Goal: Information Seeking & Learning: Compare options

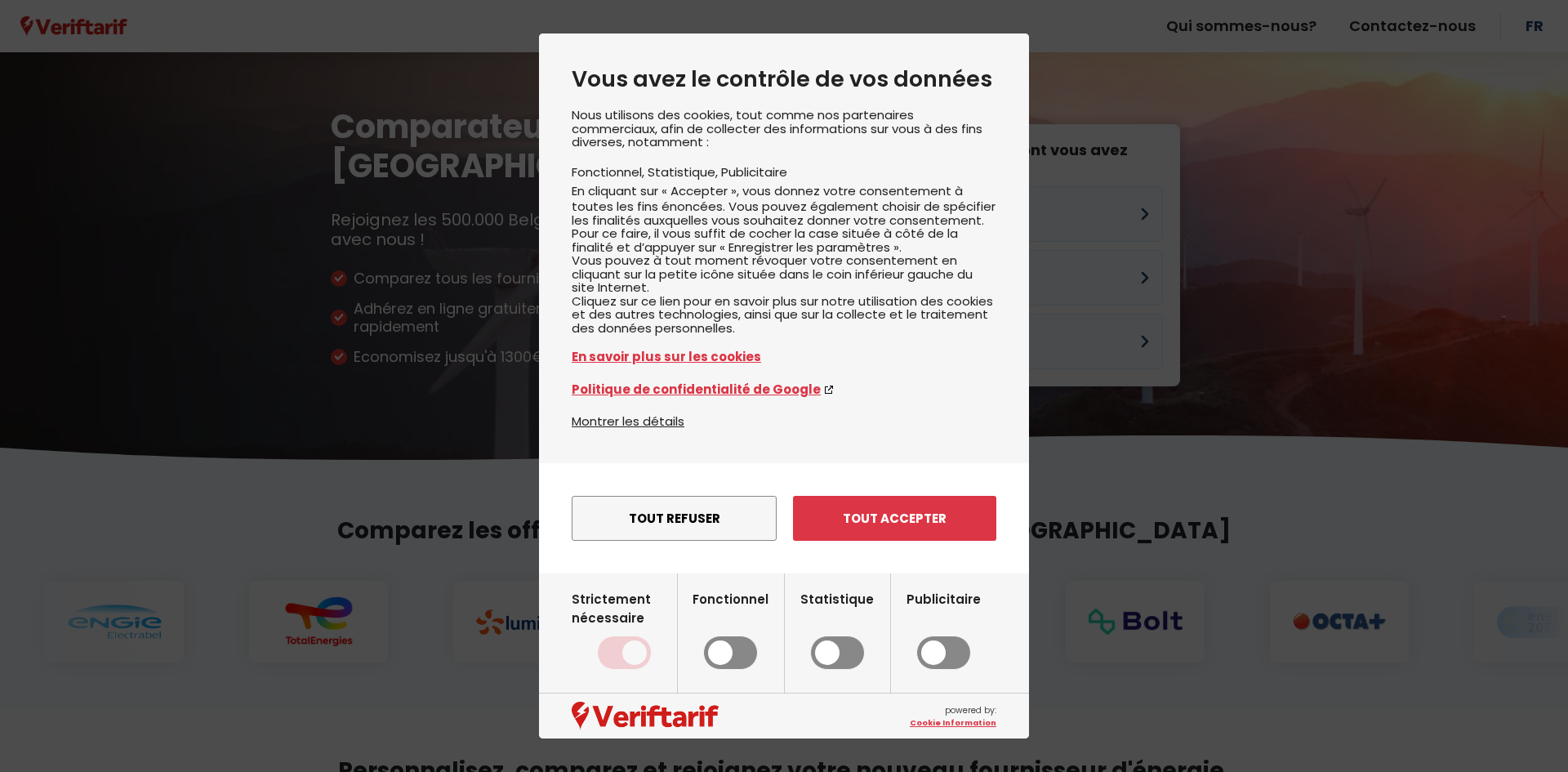
click at [664, 532] on button "Tout refuser" at bounding box center [674, 518] width 205 height 45
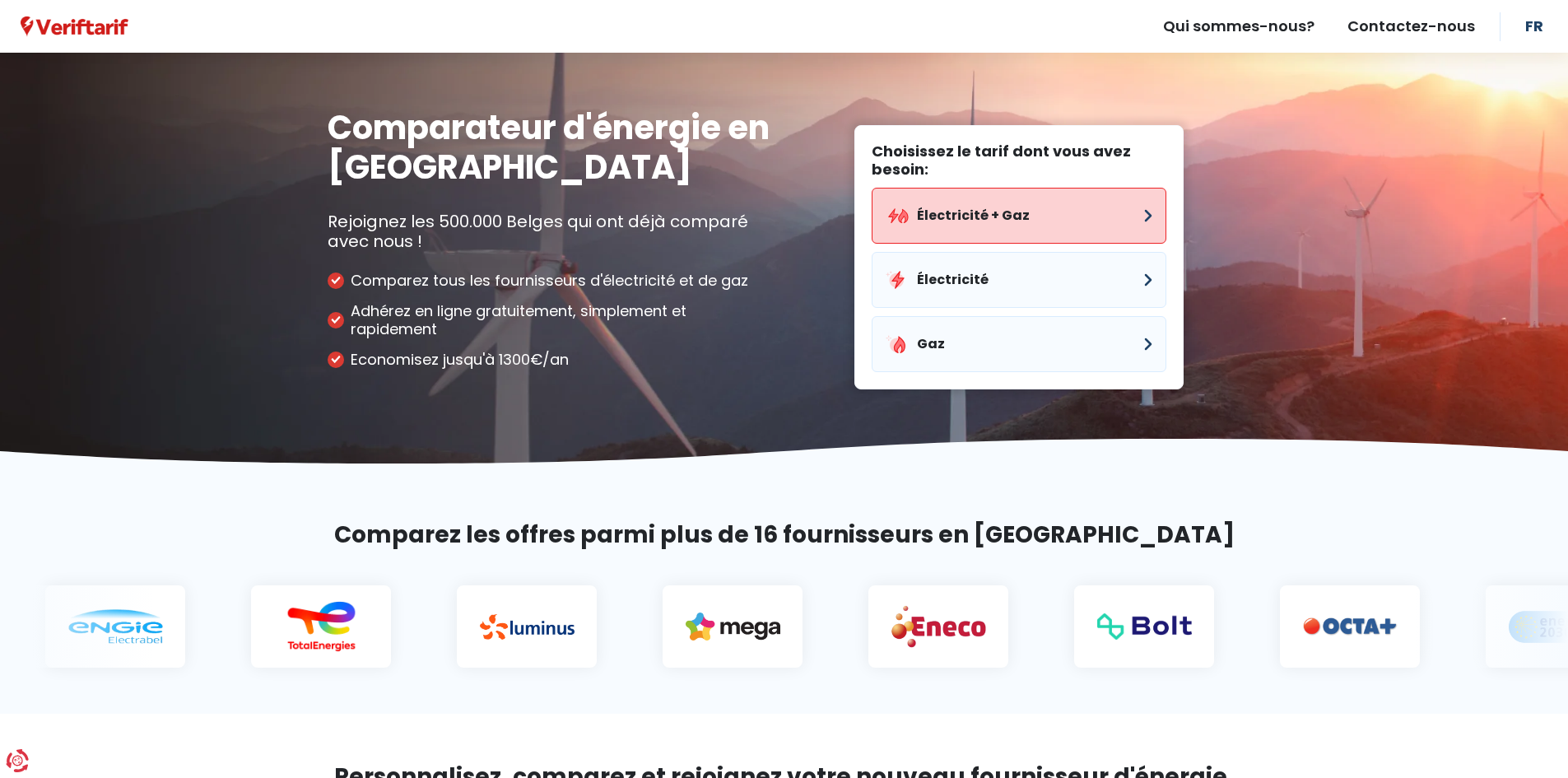
click at [1126, 214] on button "Électricité + Gaz" at bounding box center [1018, 215] width 294 height 56
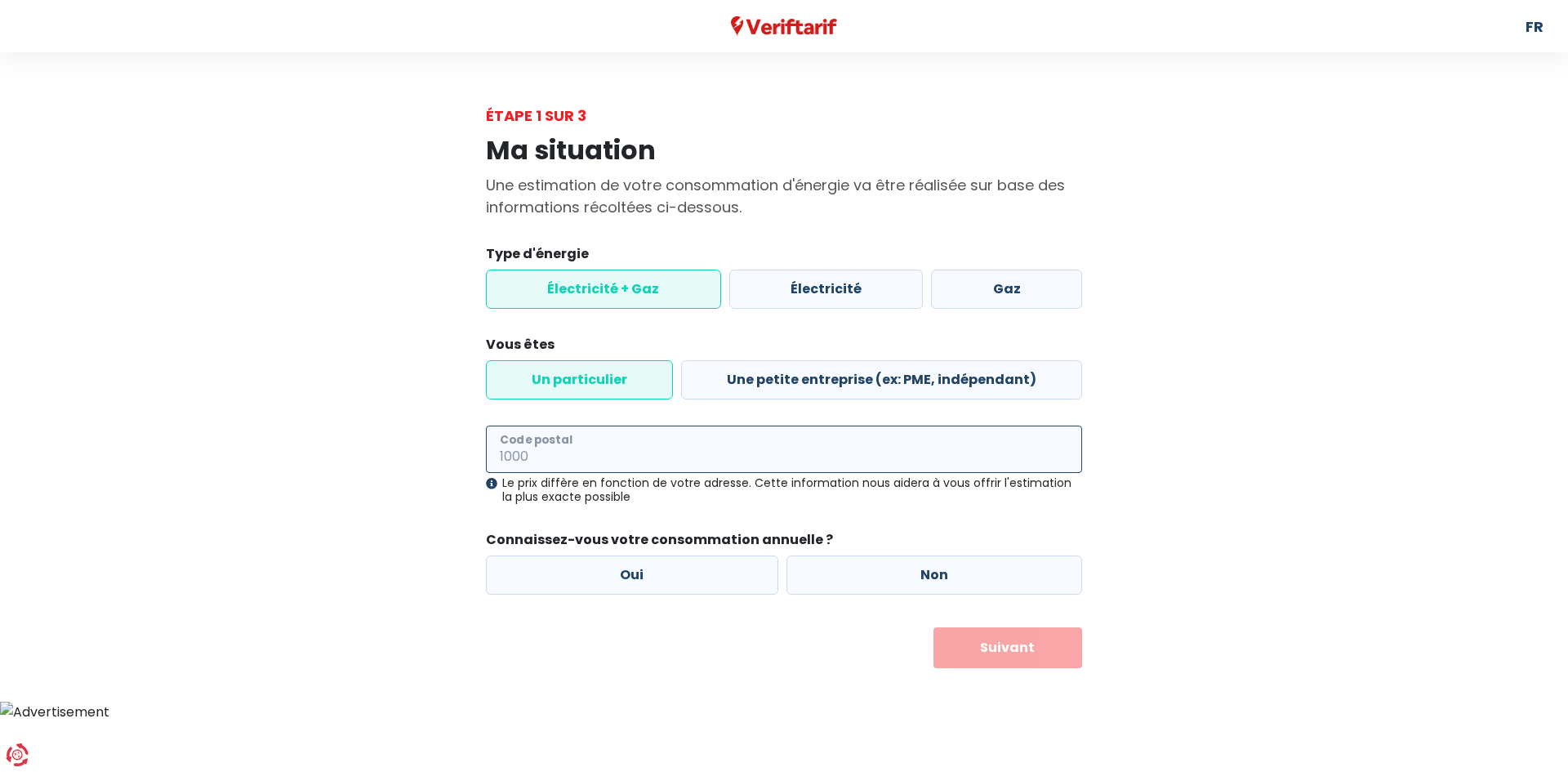
click at [541, 448] on input "Code postal" at bounding box center [784, 449] width 596 height 47
type input "1080"
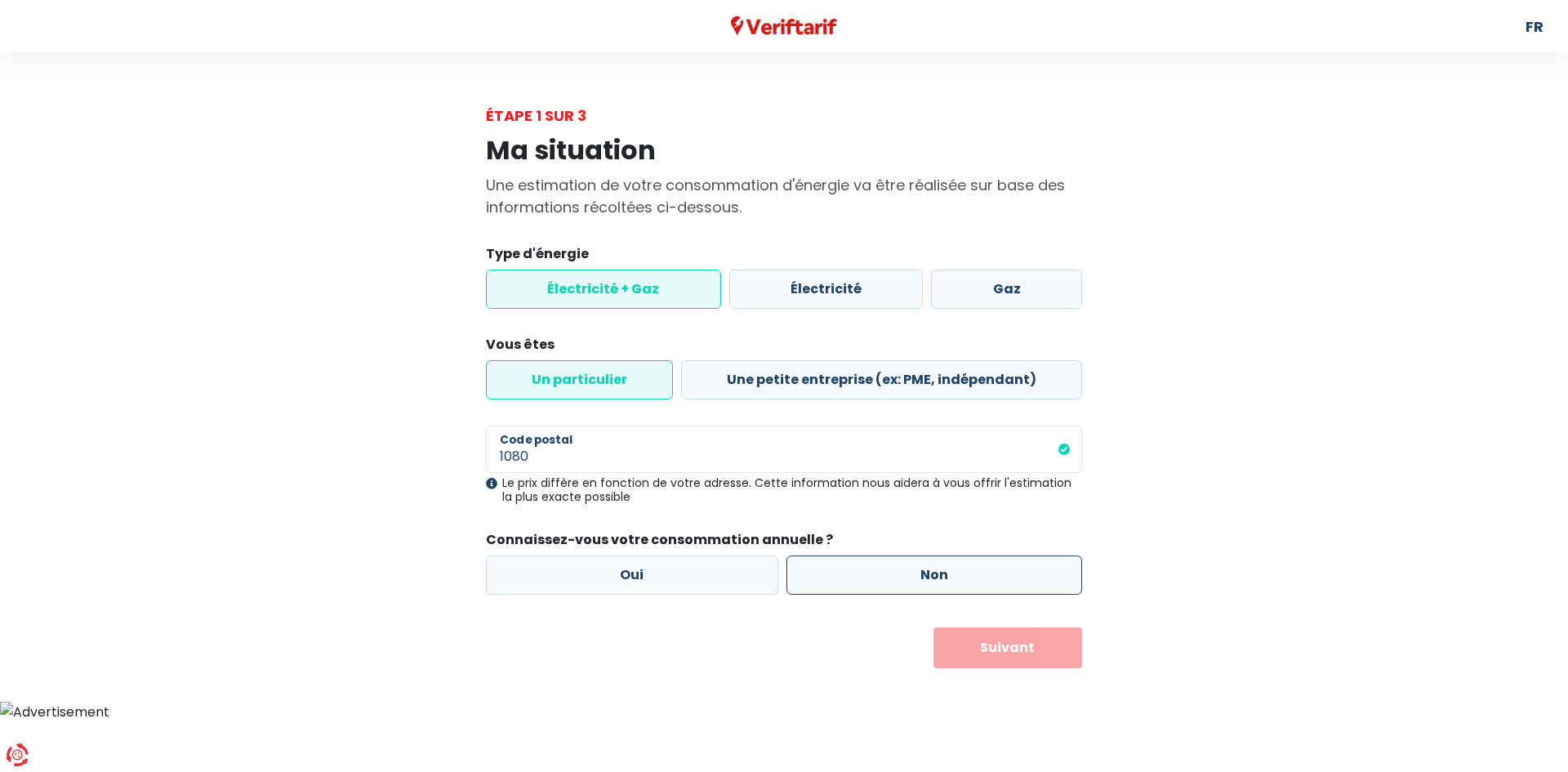
click at [873, 564] on label "Non" at bounding box center [935, 575] width 297 height 39
click at [873, 564] on input "Non" at bounding box center [935, 575] width 297 height 39
radio input "true"
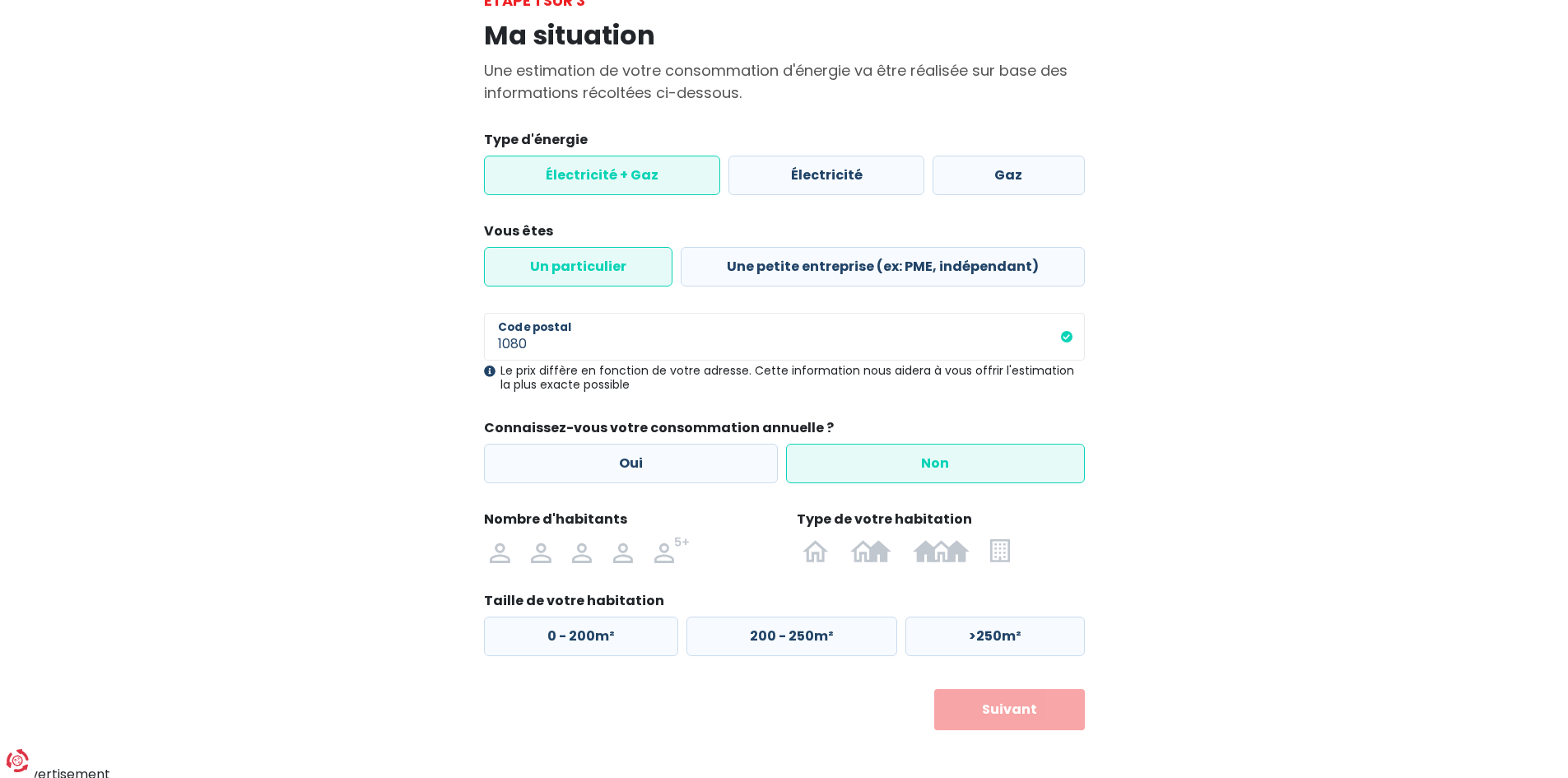
scroll to position [122, 0]
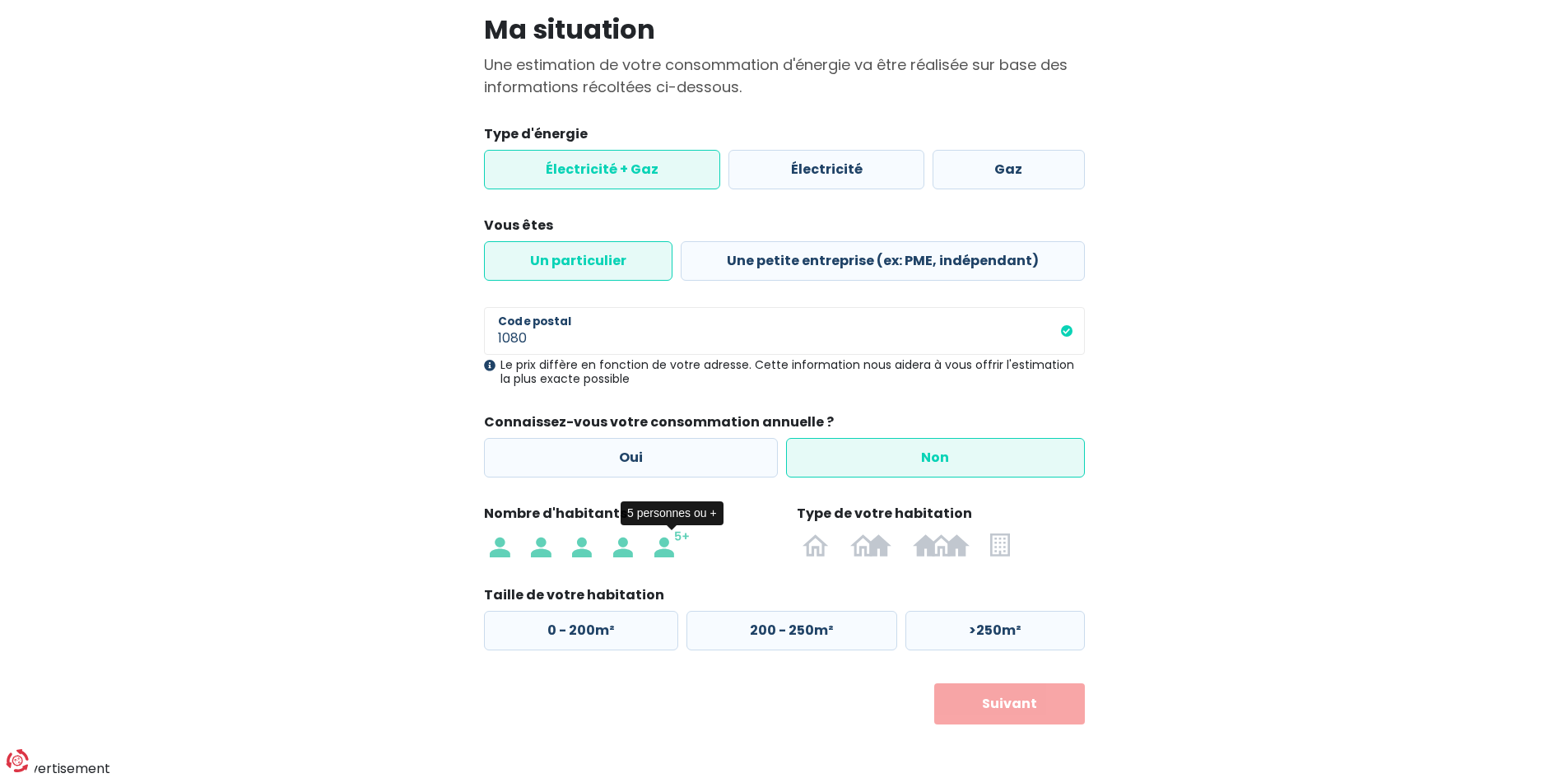
click at [669, 550] on img at bounding box center [673, 544] width 36 height 27
click at [669, 550] on input "radio" at bounding box center [673, 544] width 57 height 27
radio input "true"
click at [824, 549] on img at bounding box center [815, 544] width 27 height 27
click at [824, 549] on input "radio" at bounding box center [816, 544] width 48 height 27
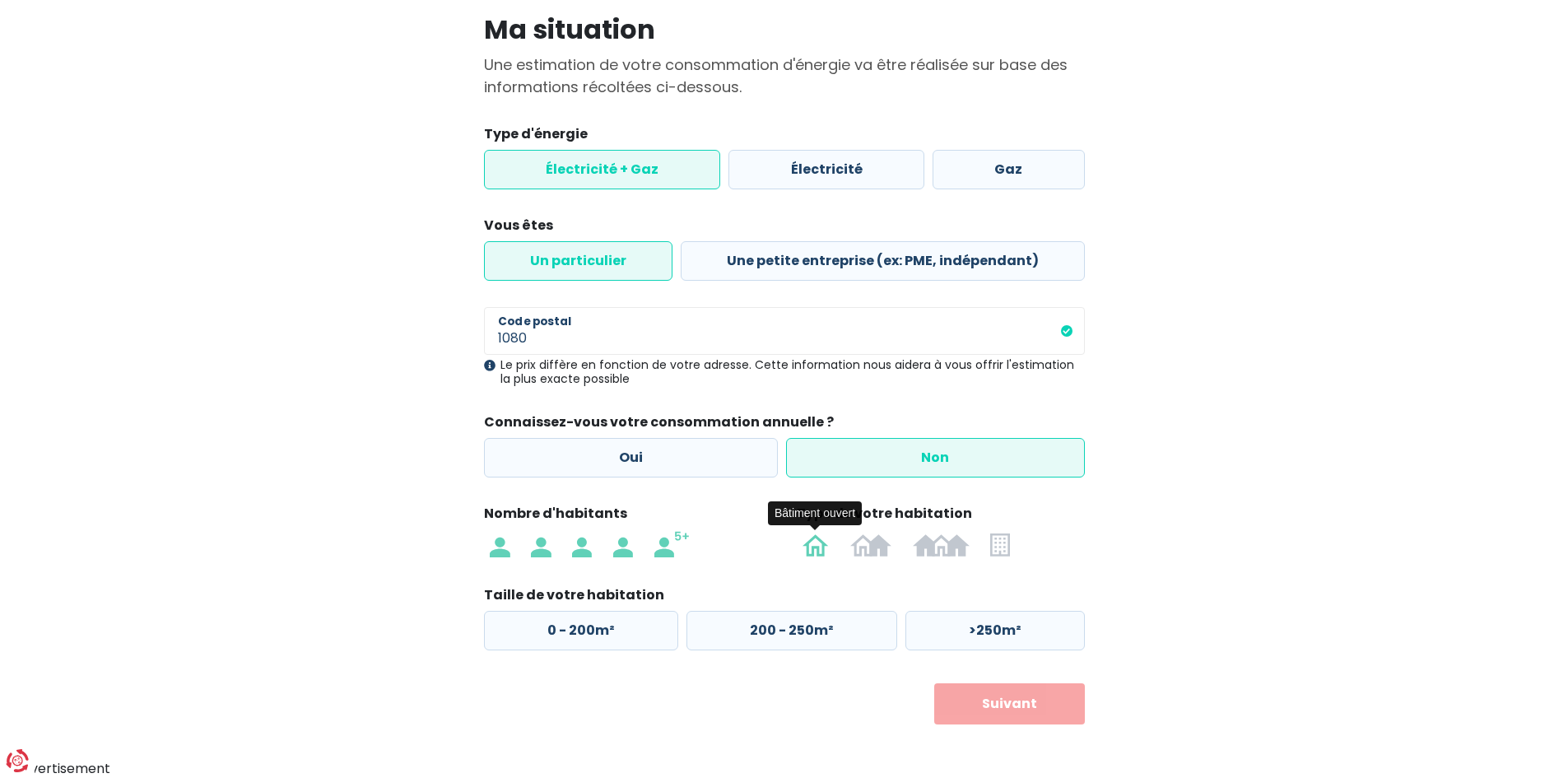
radio input "true"
click at [623, 633] on label "0 - 200m²" at bounding box center [581, 629] width 194 height 39
click at [623, 633] on input "0 - 200m²" at bounding box center [581, 629] width 194 height 39
radio input "true"
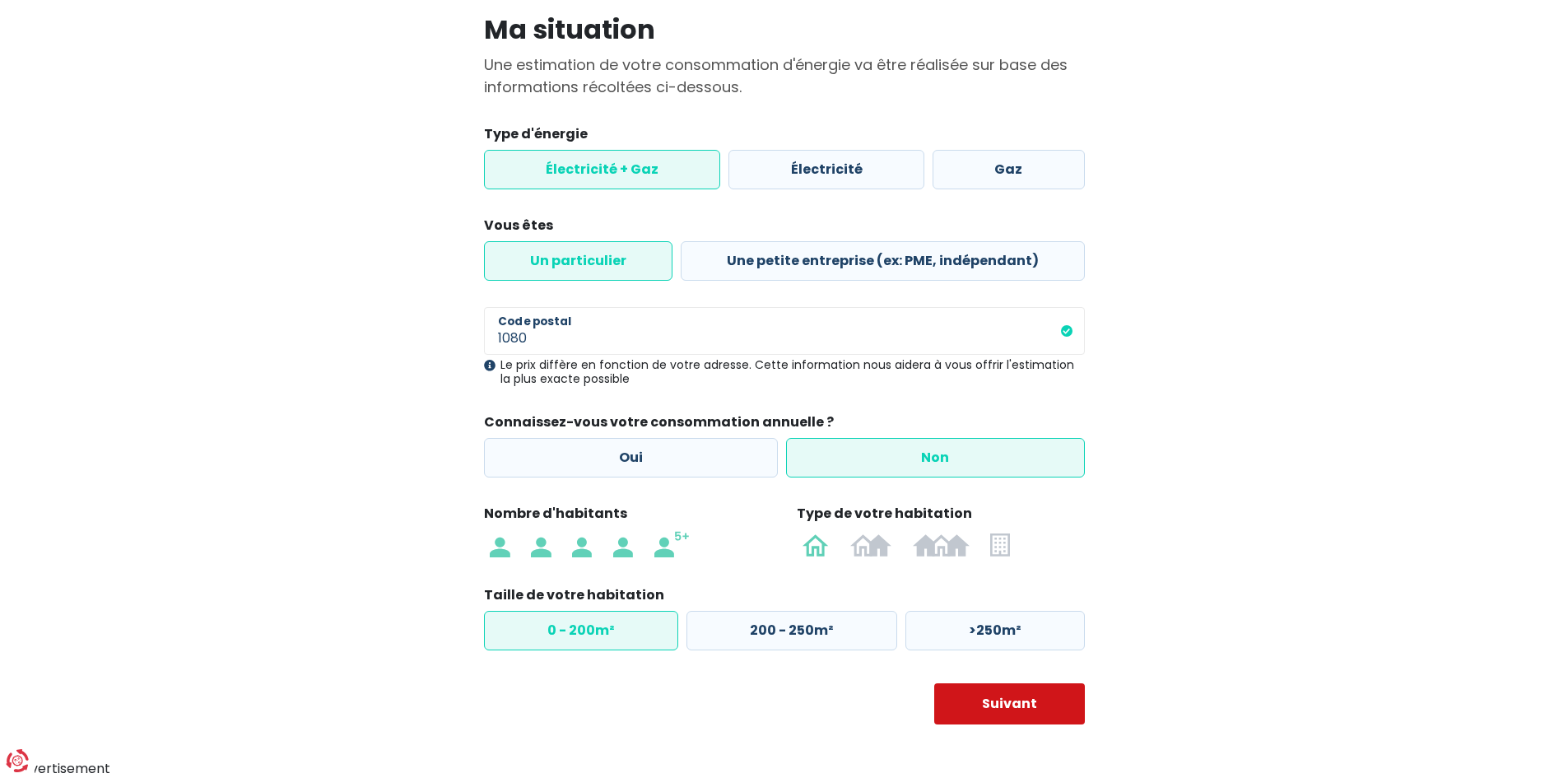
click at [1002, 698] on button "Suivant" at bounding box center [1010, 703] width 151 height 41
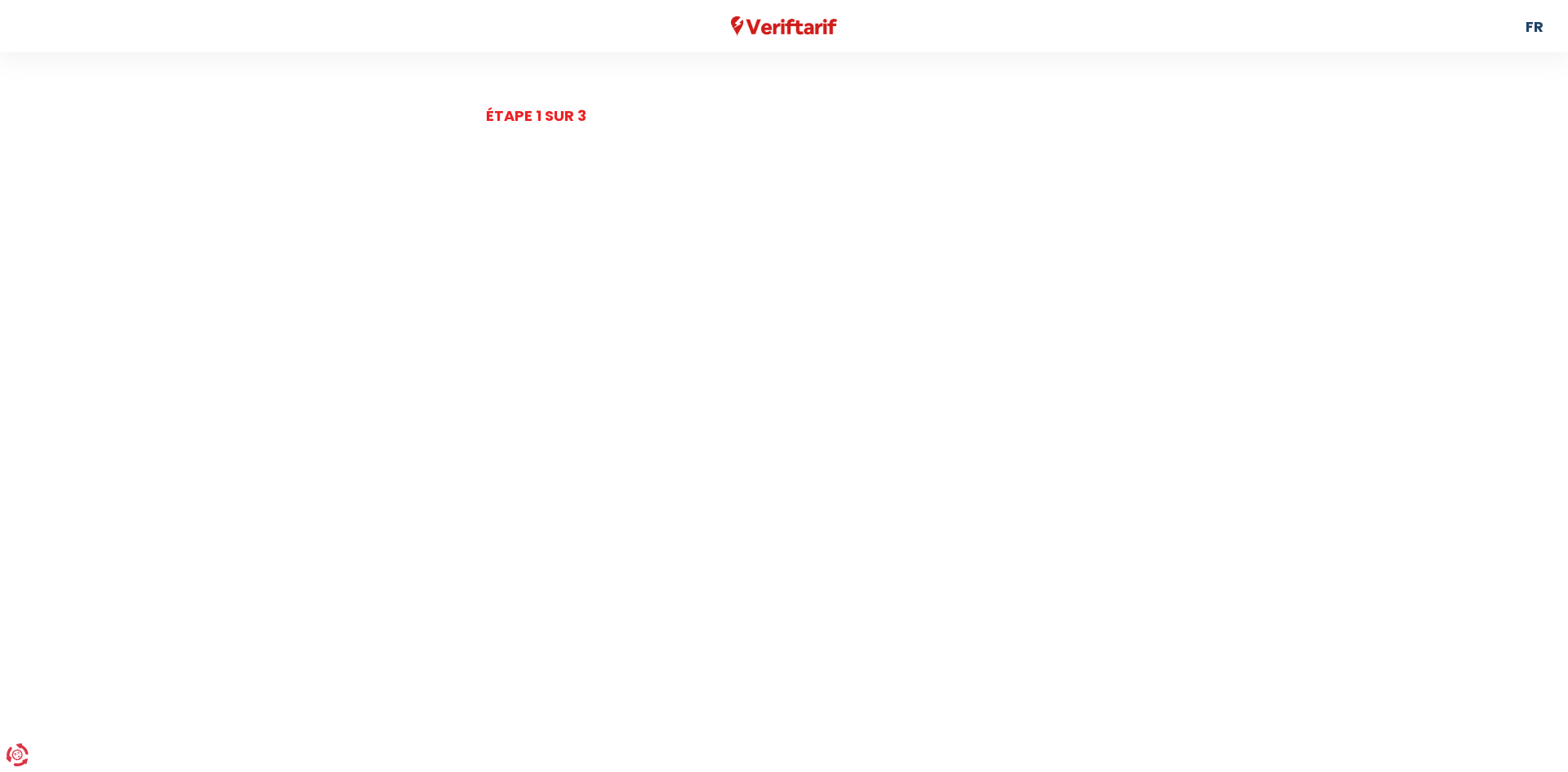
select select
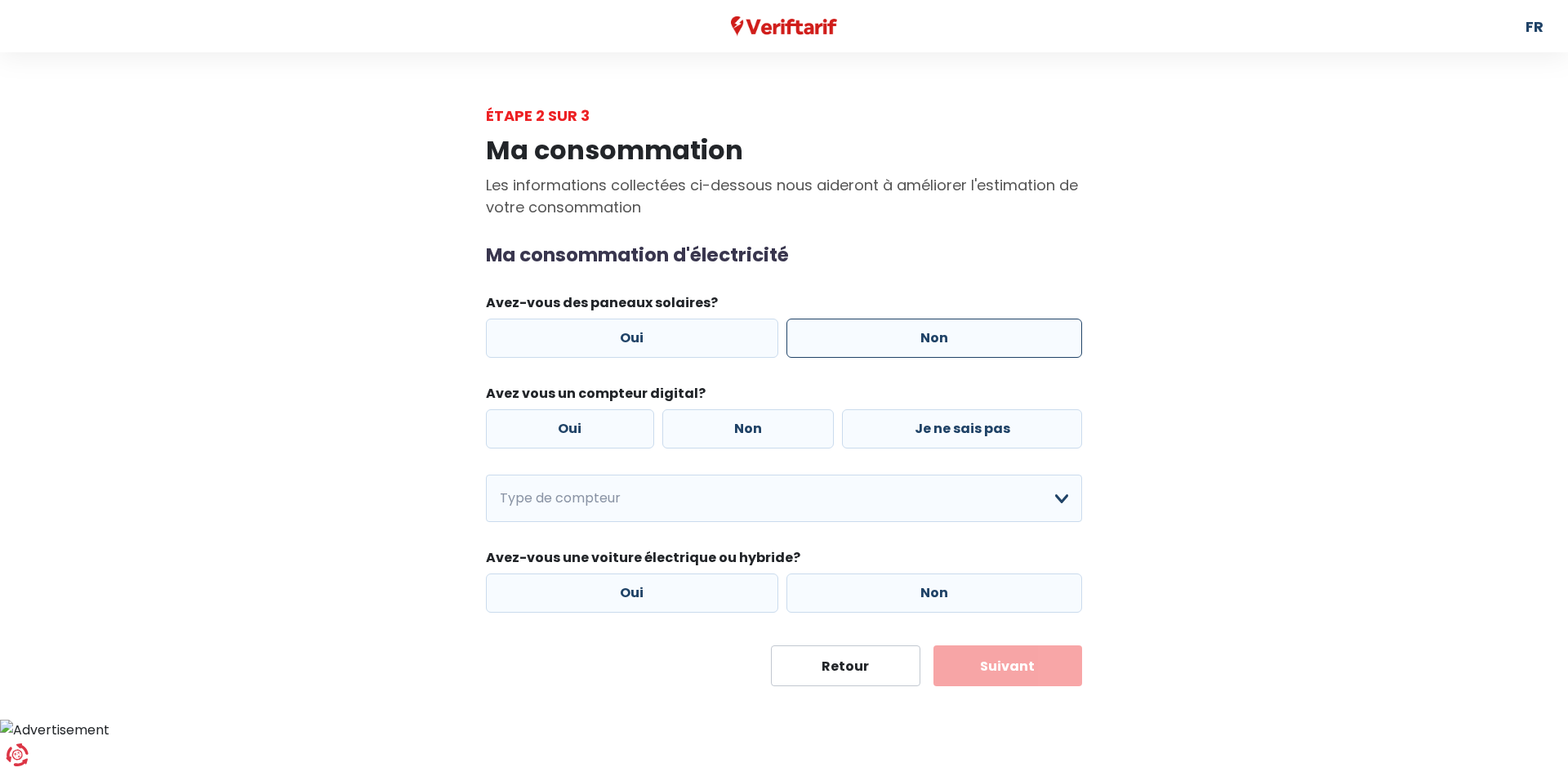
click at [922, 342] on label "Non" at bounding box center [935, 337] width 297 height 39
click at [922, 342] on input "Non" at bounding box center [935, 337] width 297 height 39
radio input "true"
click at [604, 434] on label "Oui" at bounding box center [570, 428] width 168 height 39
click at [604, 434] on input "Oui" at bounding box center [570, 428] width 168 height 39
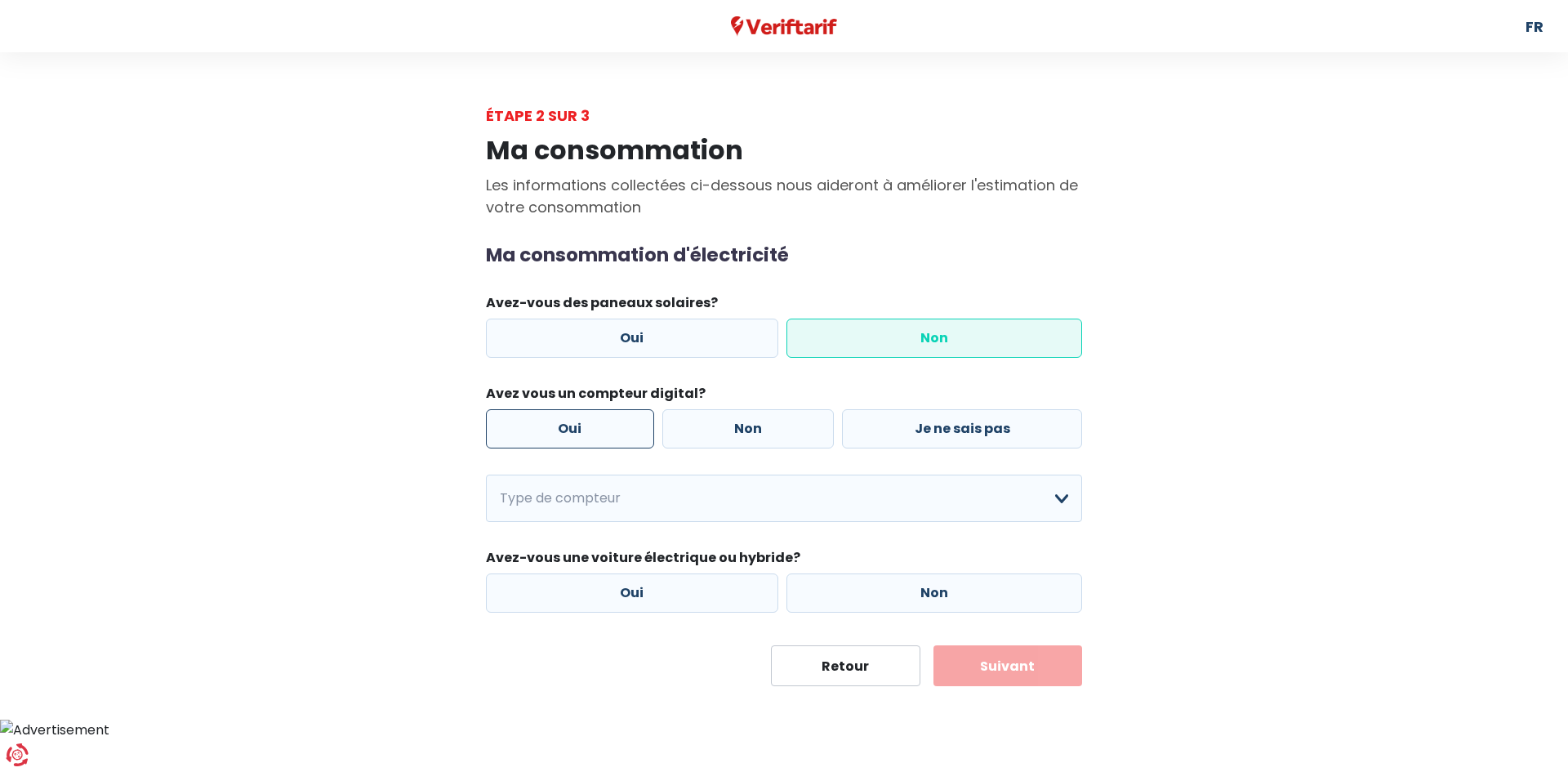
radio input "true"
click at [1057, 498] on select "Mono-horaire Bi-horaire Mono-horaire + exclusif nuit Bi-horaire + exclusif nuit…" at bounding box center [784, 498] width 596 height 47
select select "day_single_rate"
click at [486, 474] on select "Mono-horaire Bi-horaire Mono-horaire + exclusif nuit Bi-horaire + exclusif nuit…" at bounding box center [784, 498] width 596 height 47
click at [935, 583] on label "Non" at bounding box center [935, 592] width 297 height 39
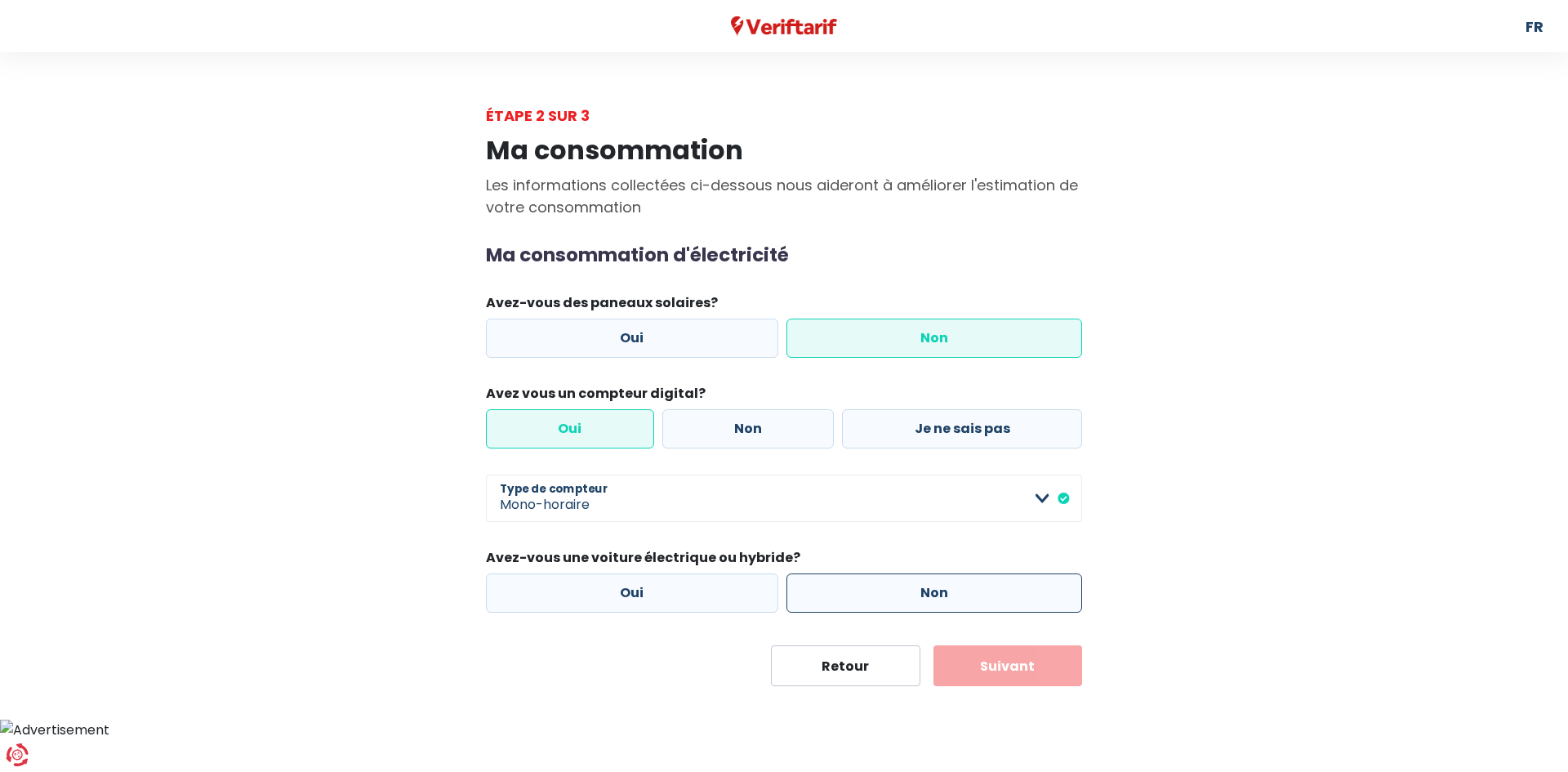
click at [935, 583] on input "Non" at bounding box center [935, 592] width 297 height 39
radio input "true"
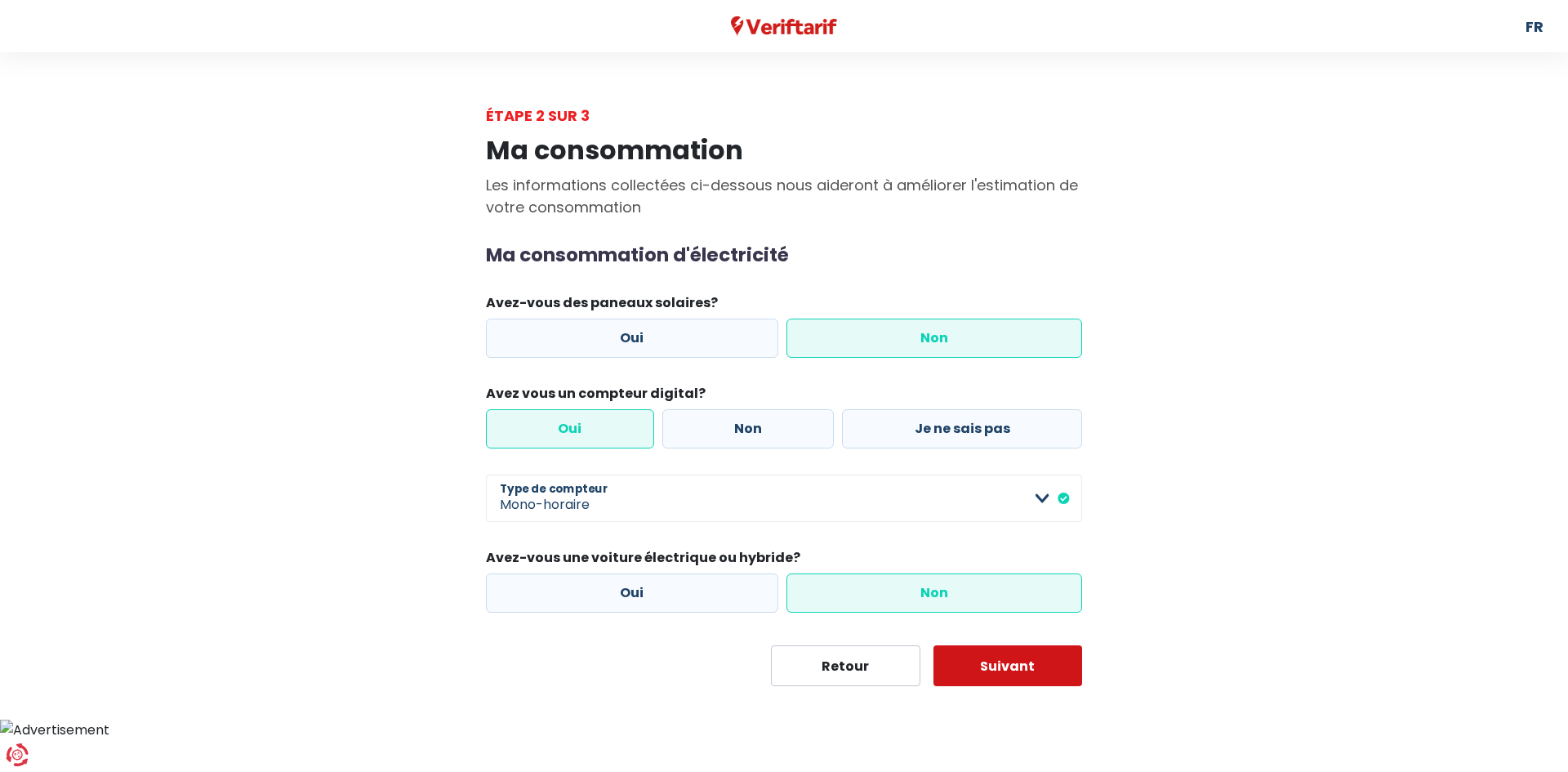
click at [1012, 676] on button "Suivant" at bounding box center [1008, 665] width 149 height 41
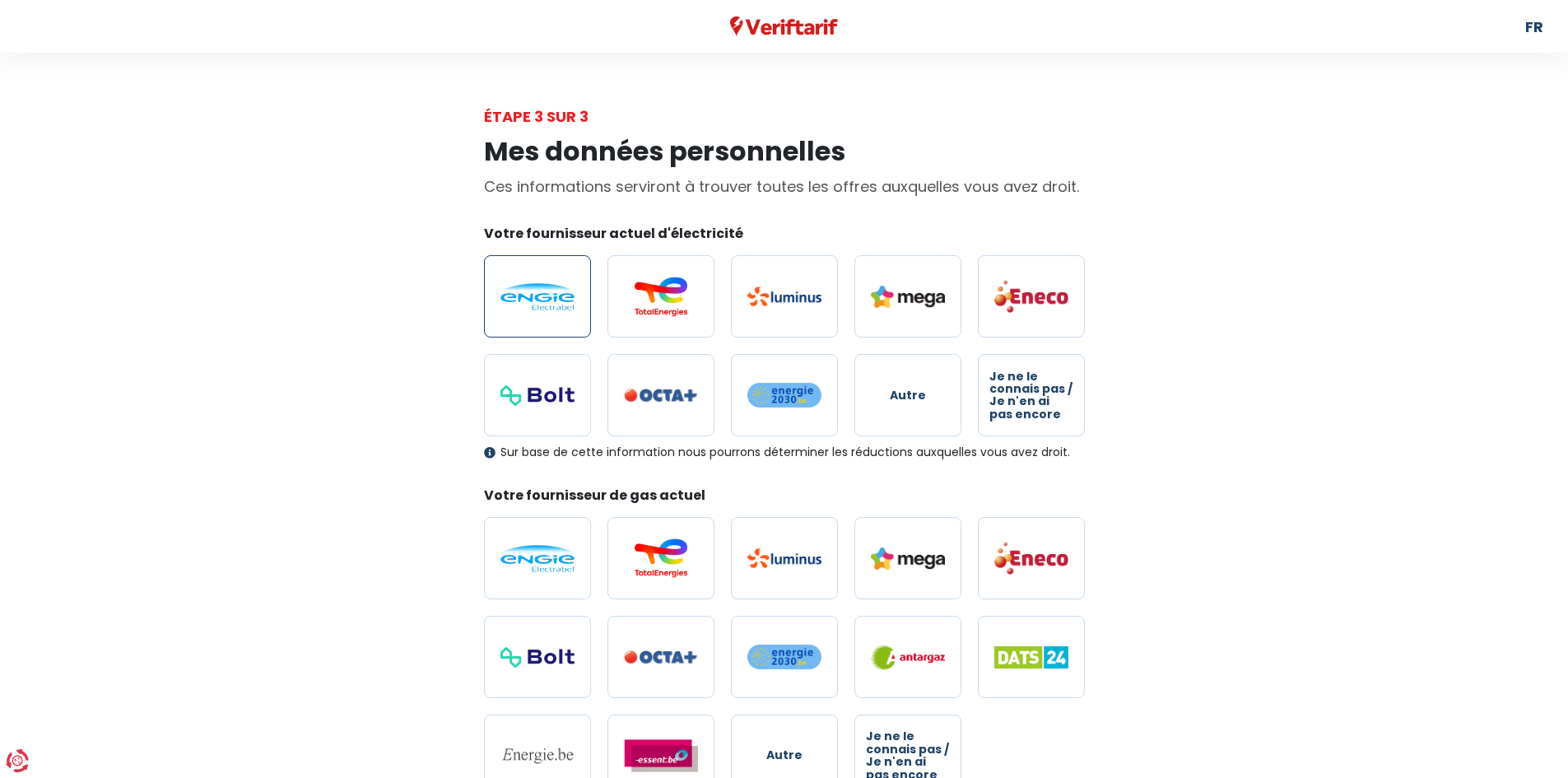
click at [554, 300] on img at bounding box center [537, 296] width 74 height 28
click at [554, 300] on input "radio" at bounding box center [537, 296] width 107 height 82
radio input "true"
click at [525, 551] on img at bounding box center [537, 558] width 74 height 28
click at [525, 551] on input "radio" at bounding box center [537, 558] width 107 height 82
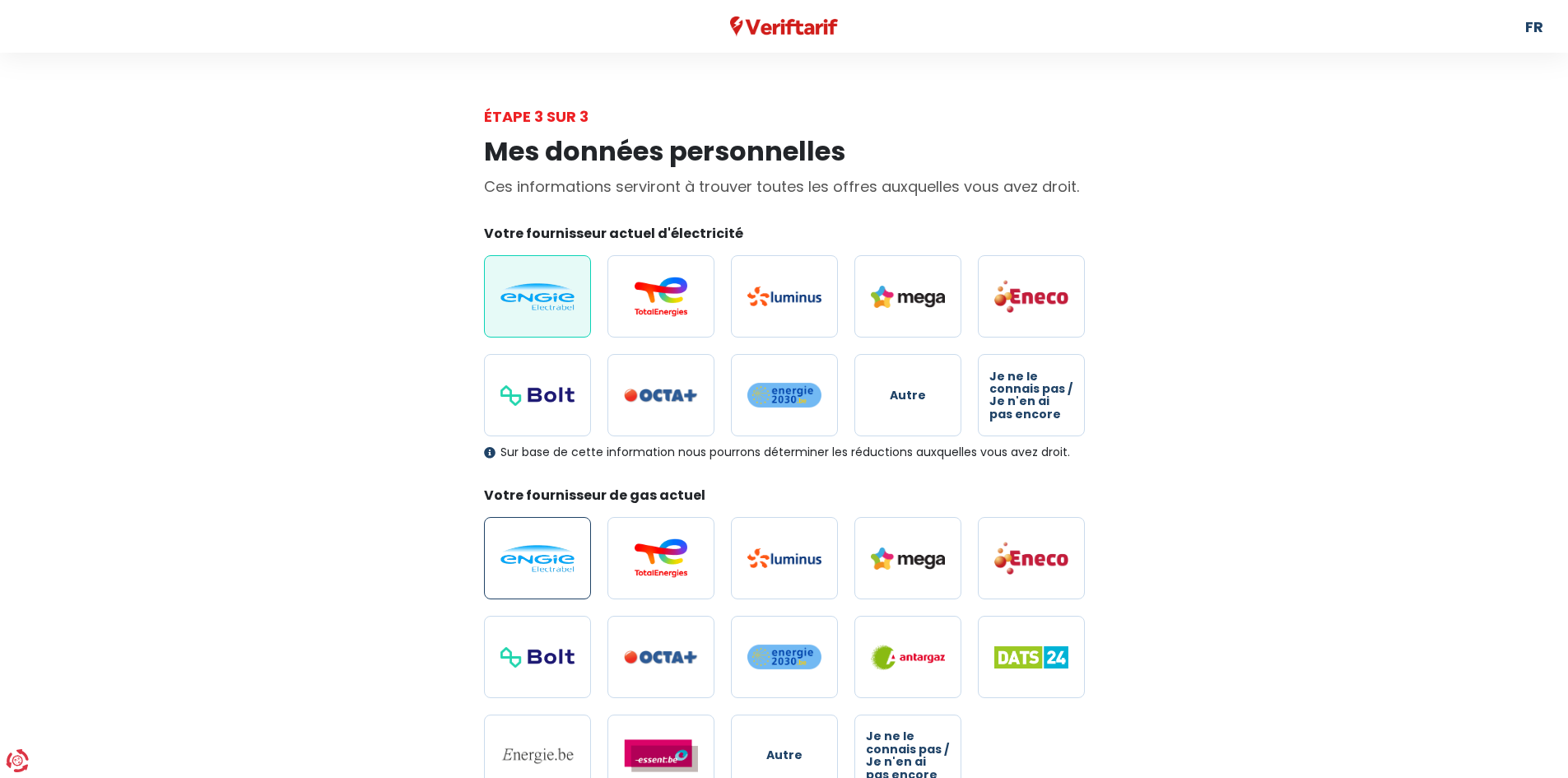
radio input "true"
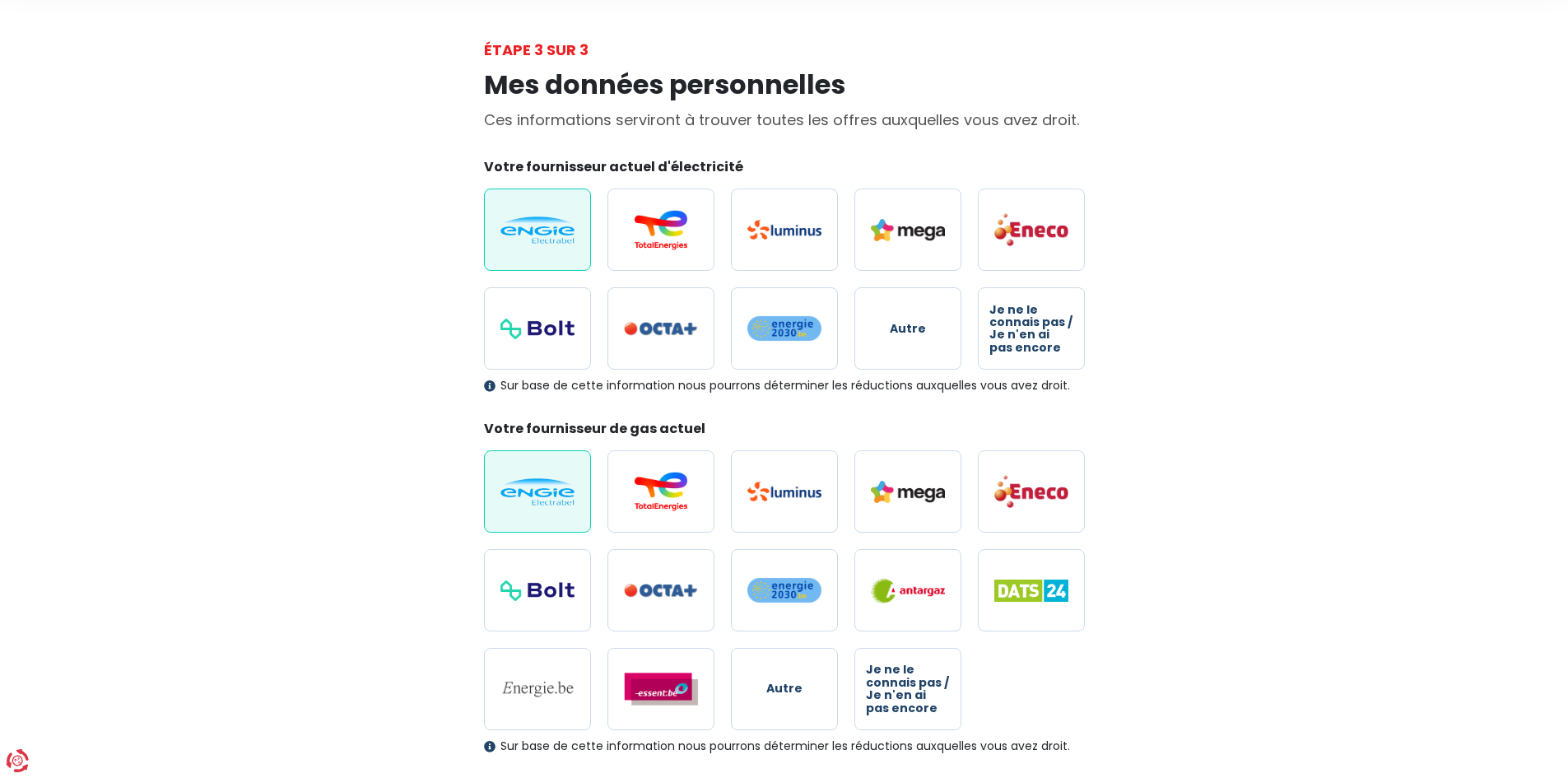
scroll to position [311, 0]
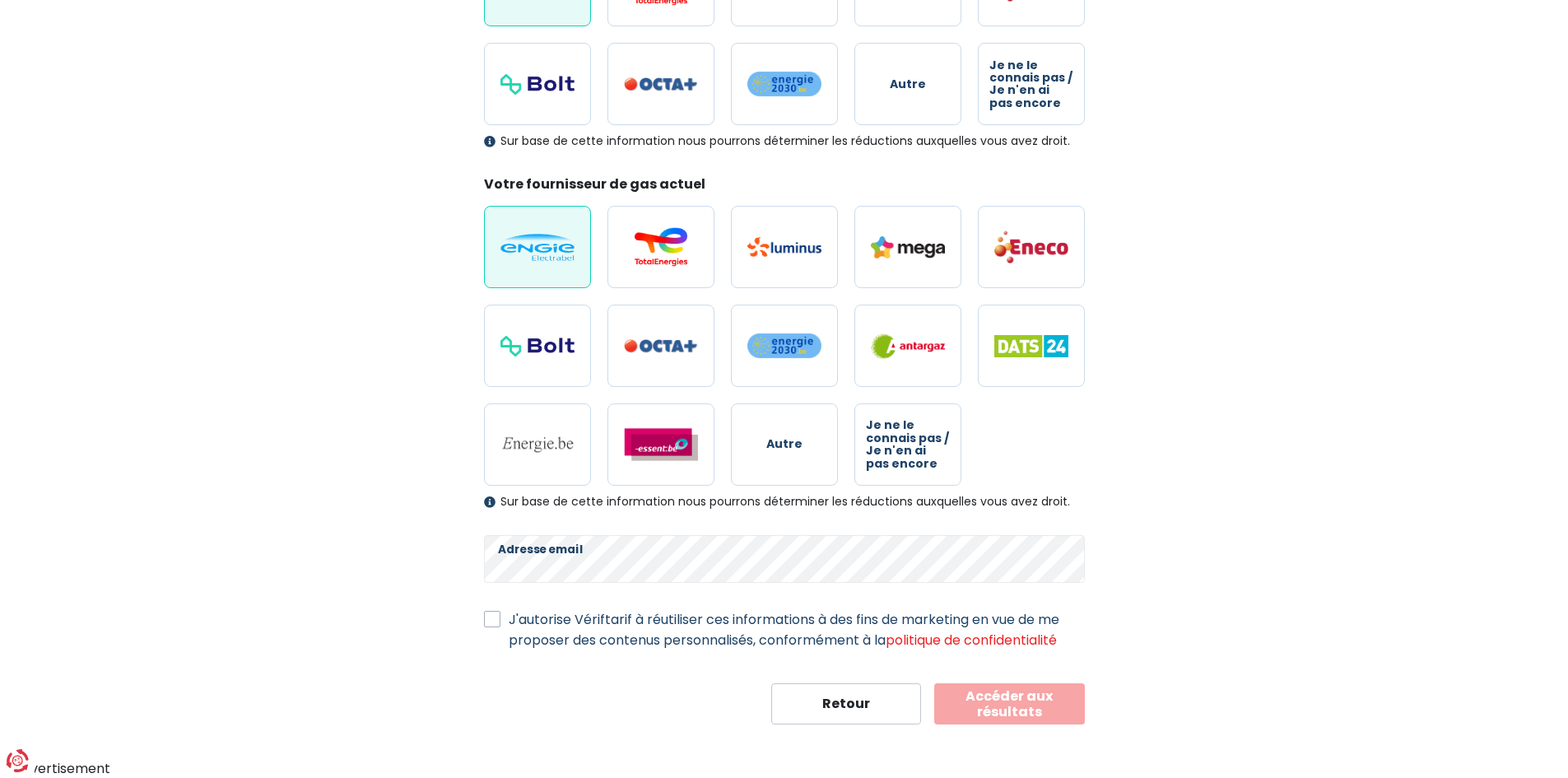
click at [998, 717] on button "Accéder aux résultats" at bounding box center [1010, 703] width 151 height 41
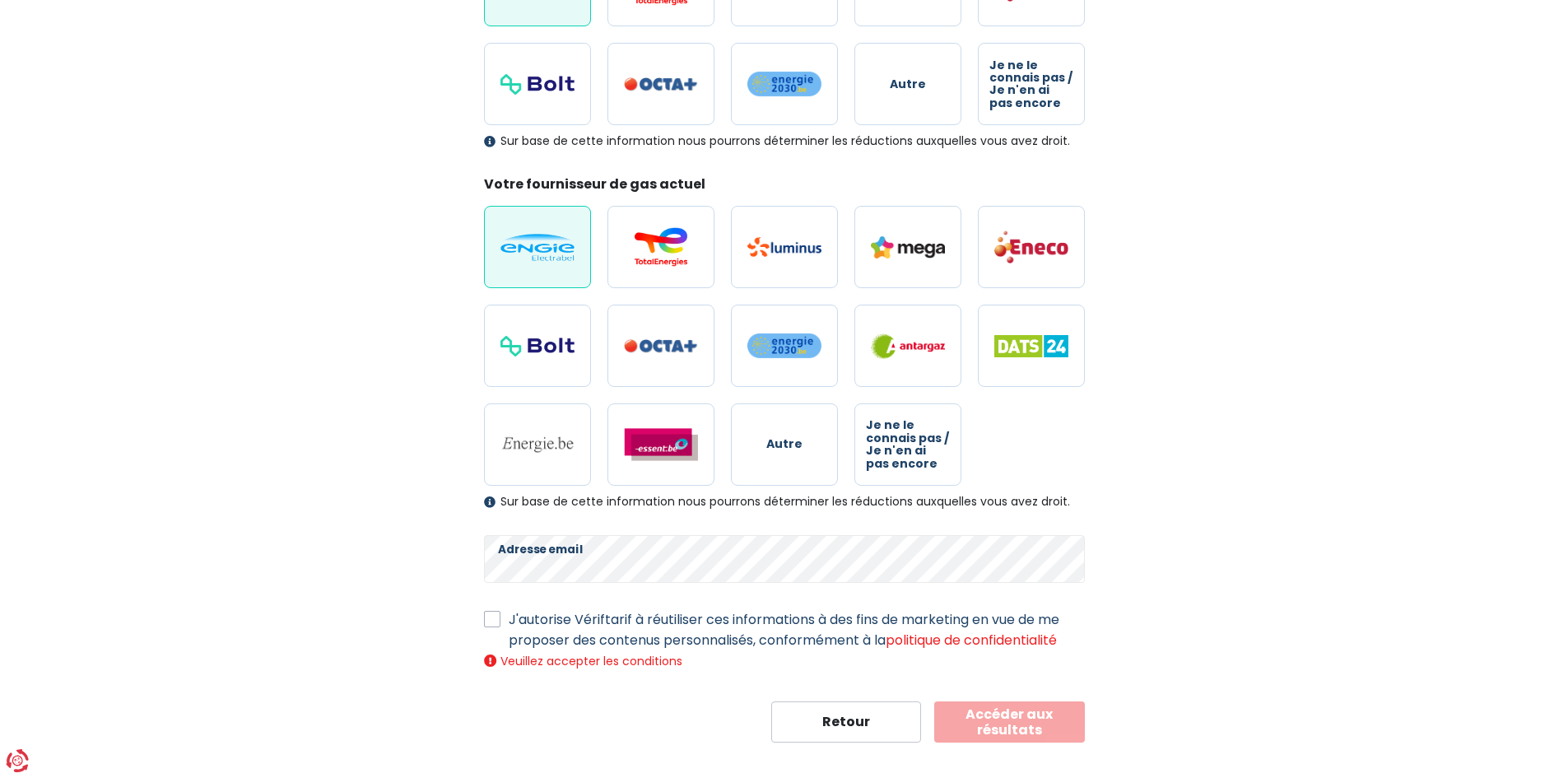
scroll to position [329, 0]
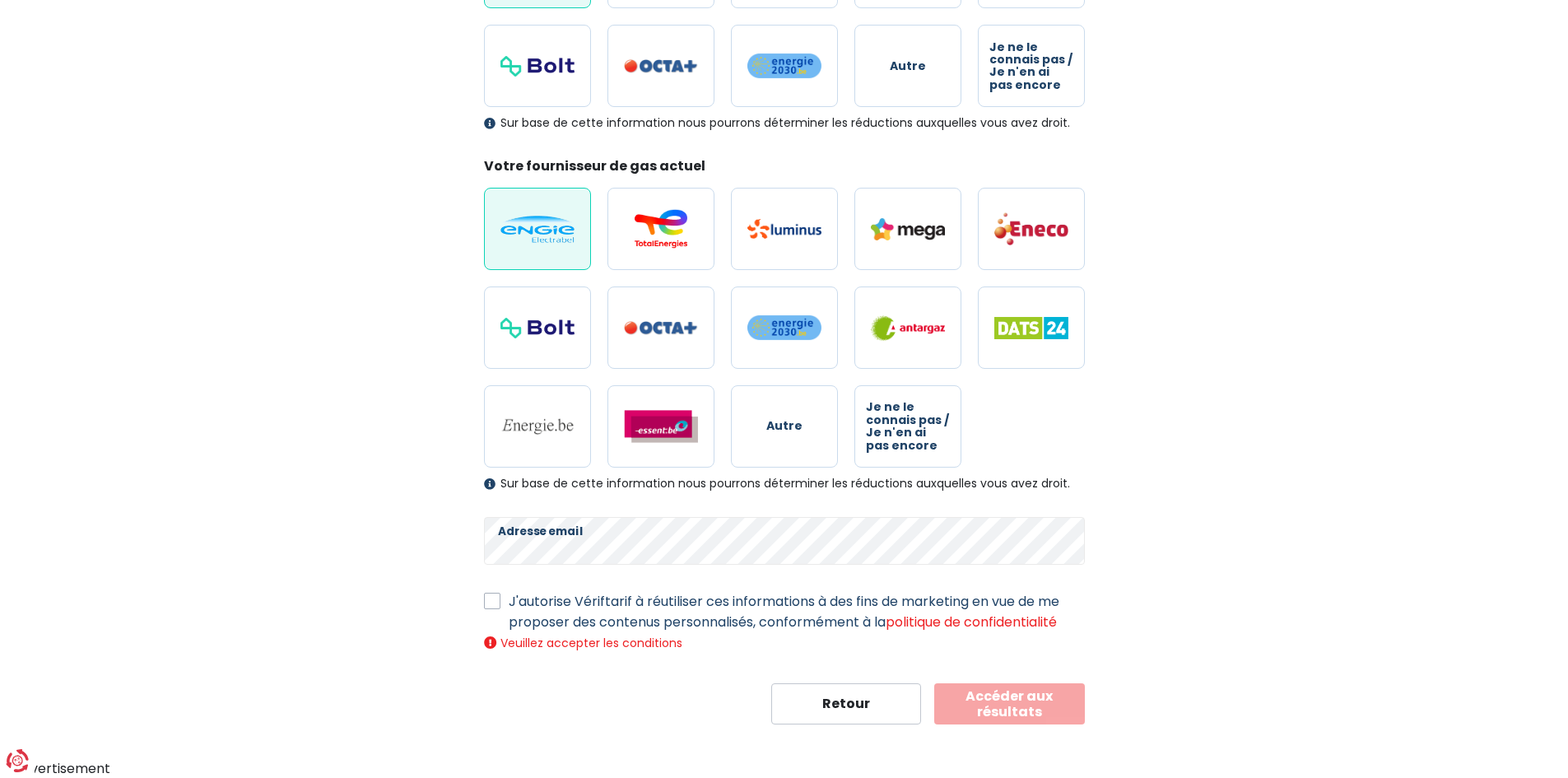
click at [509, 600] on label "J'autorise Vériftarif à réutiliser ces informations à des fins de marketing en …" at bounding box center [796, 610] width 576 height 41
click at [487, 600] on input "J'autorise Vériftarif à réutiliser ces informations à des fins de marketing en …" at bounding box center [492, 598] width 16 height 16
checkbox input "true"
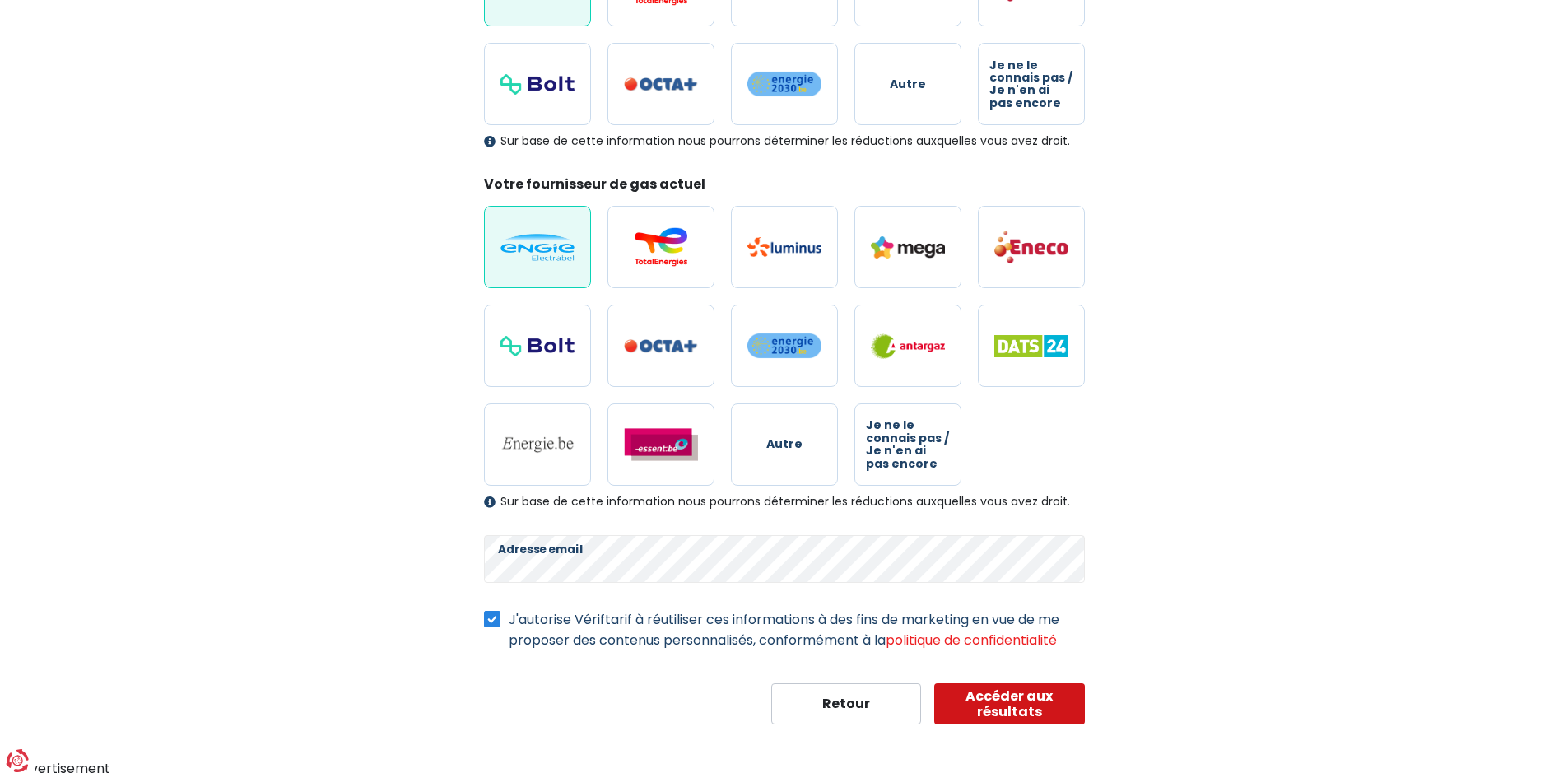
click at [990, 701] on button "Accéder aux résultats" at bounding box center [1010, 703] width 151 height 41
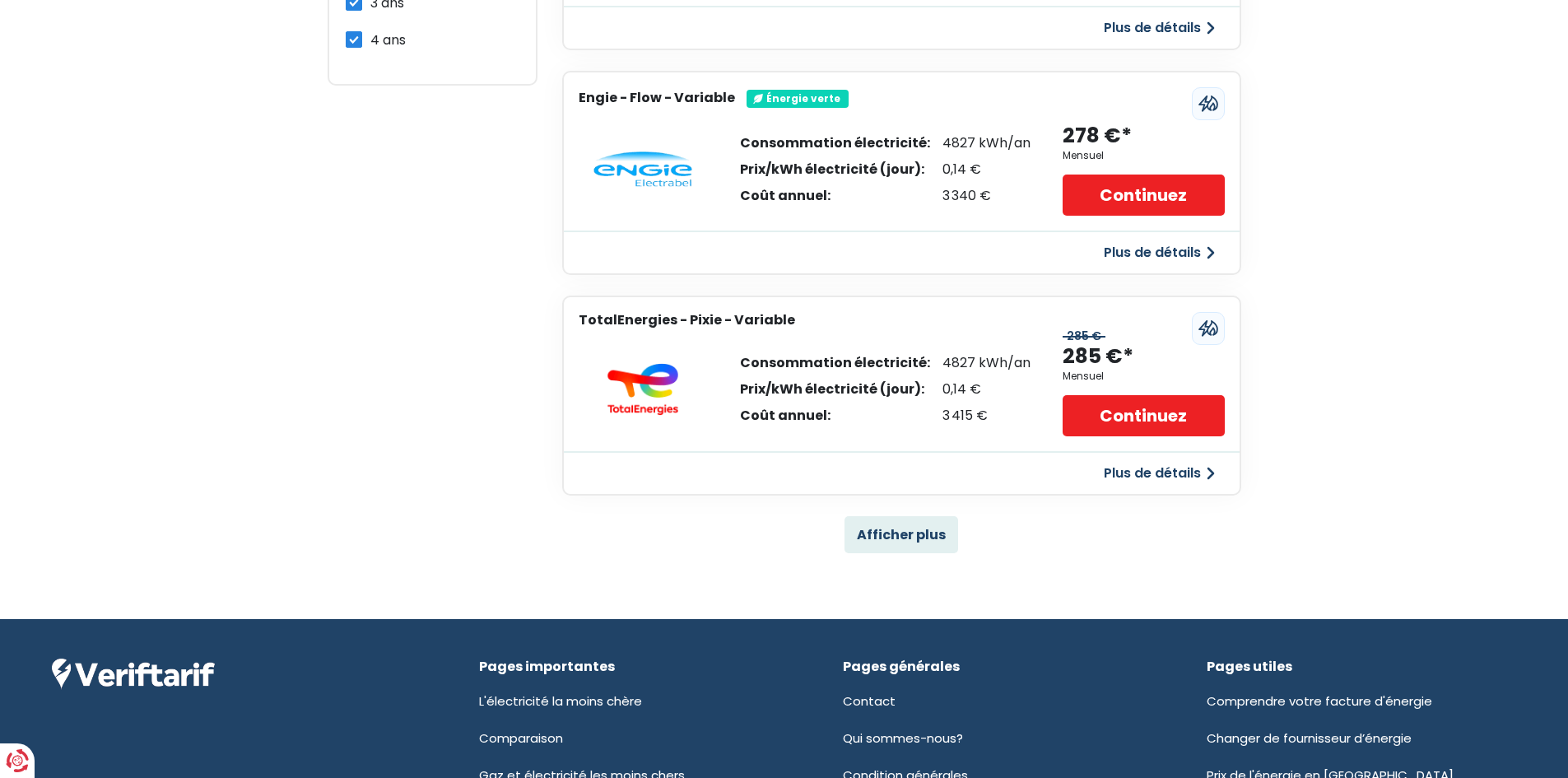
scroll to position [911, 0]
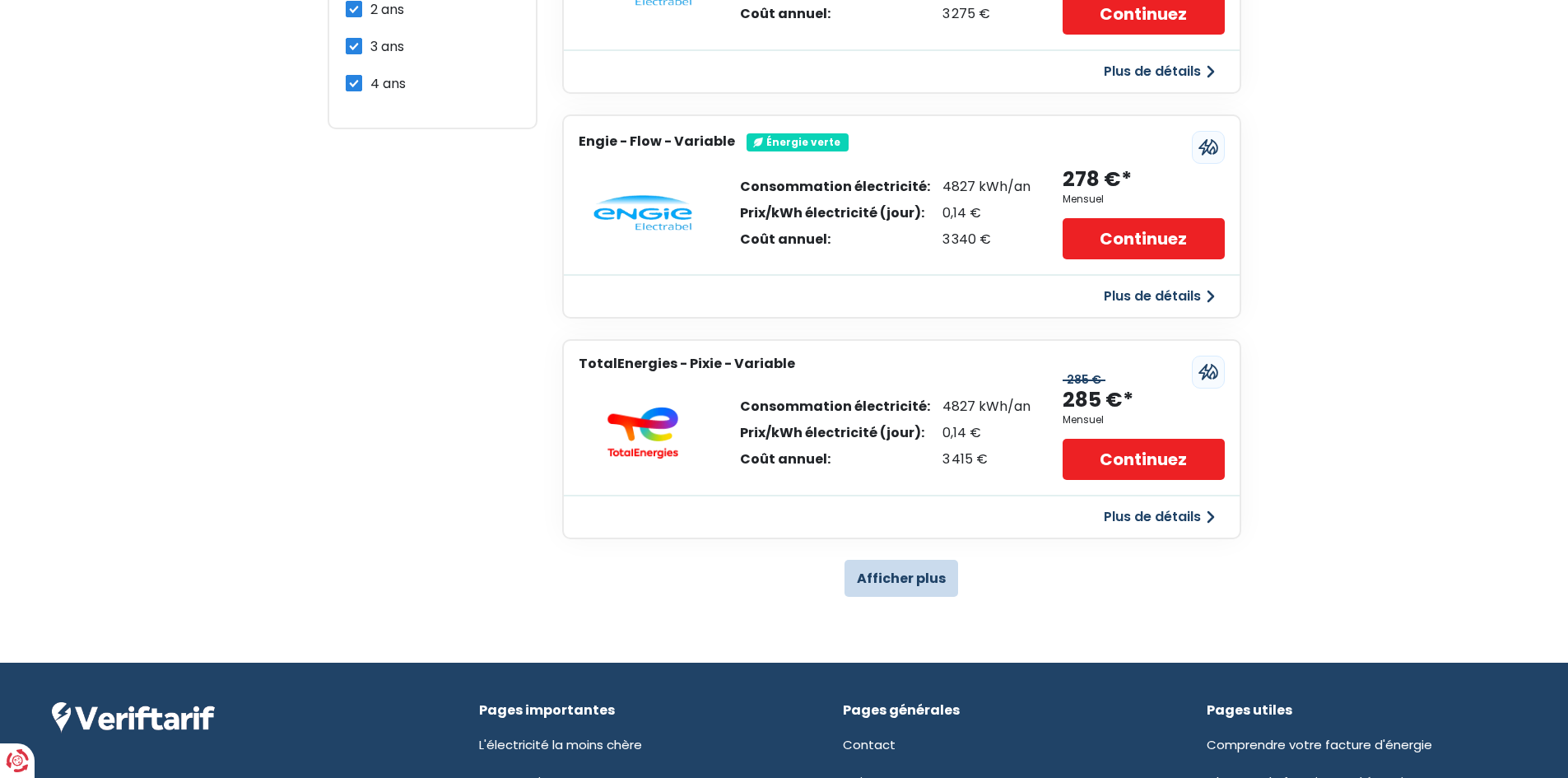
click at [895, 579] on button "Afficher plus" at bounding box center [901, 578] width 113 height 37
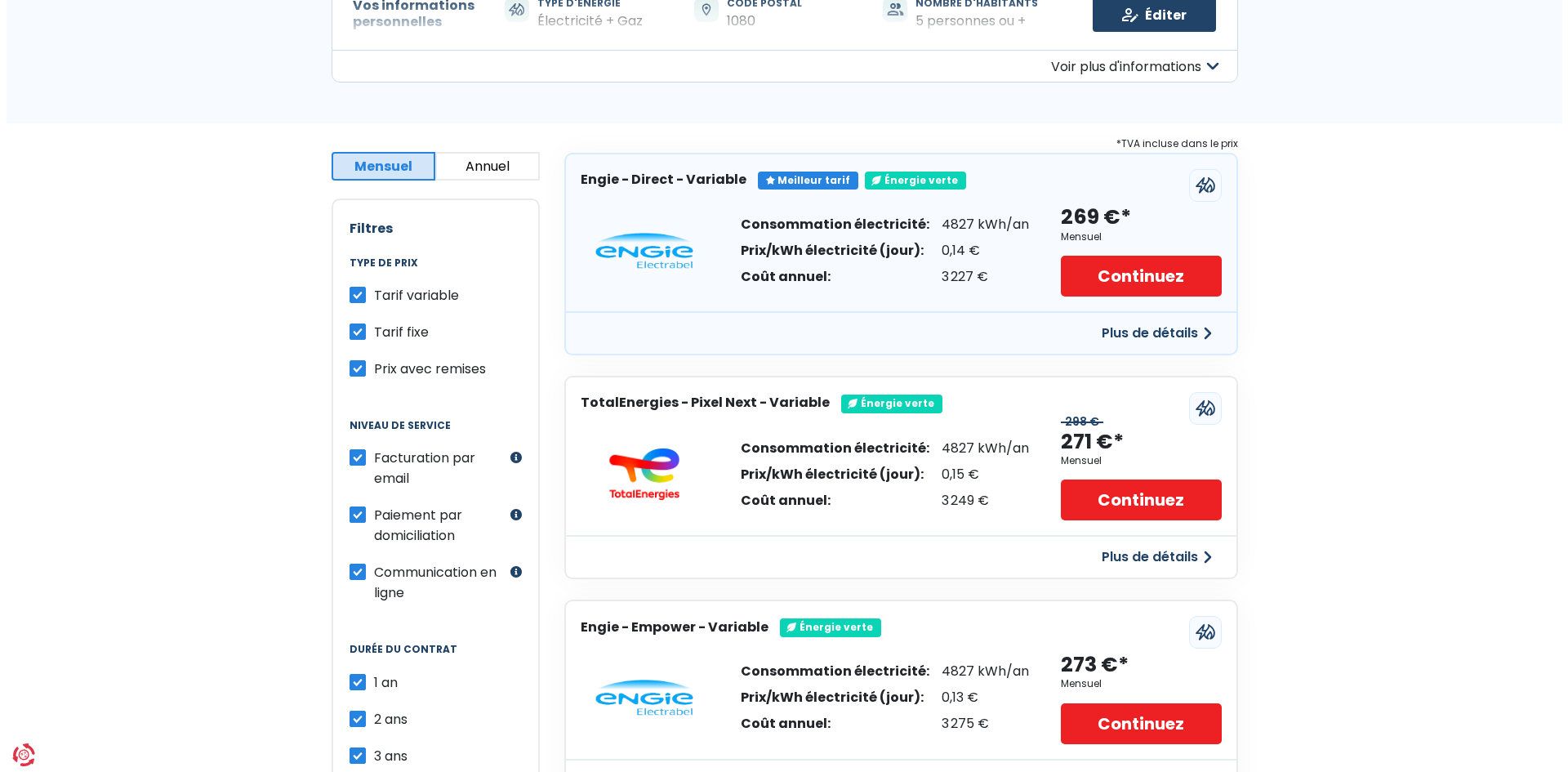
scroll to position [0, 0]
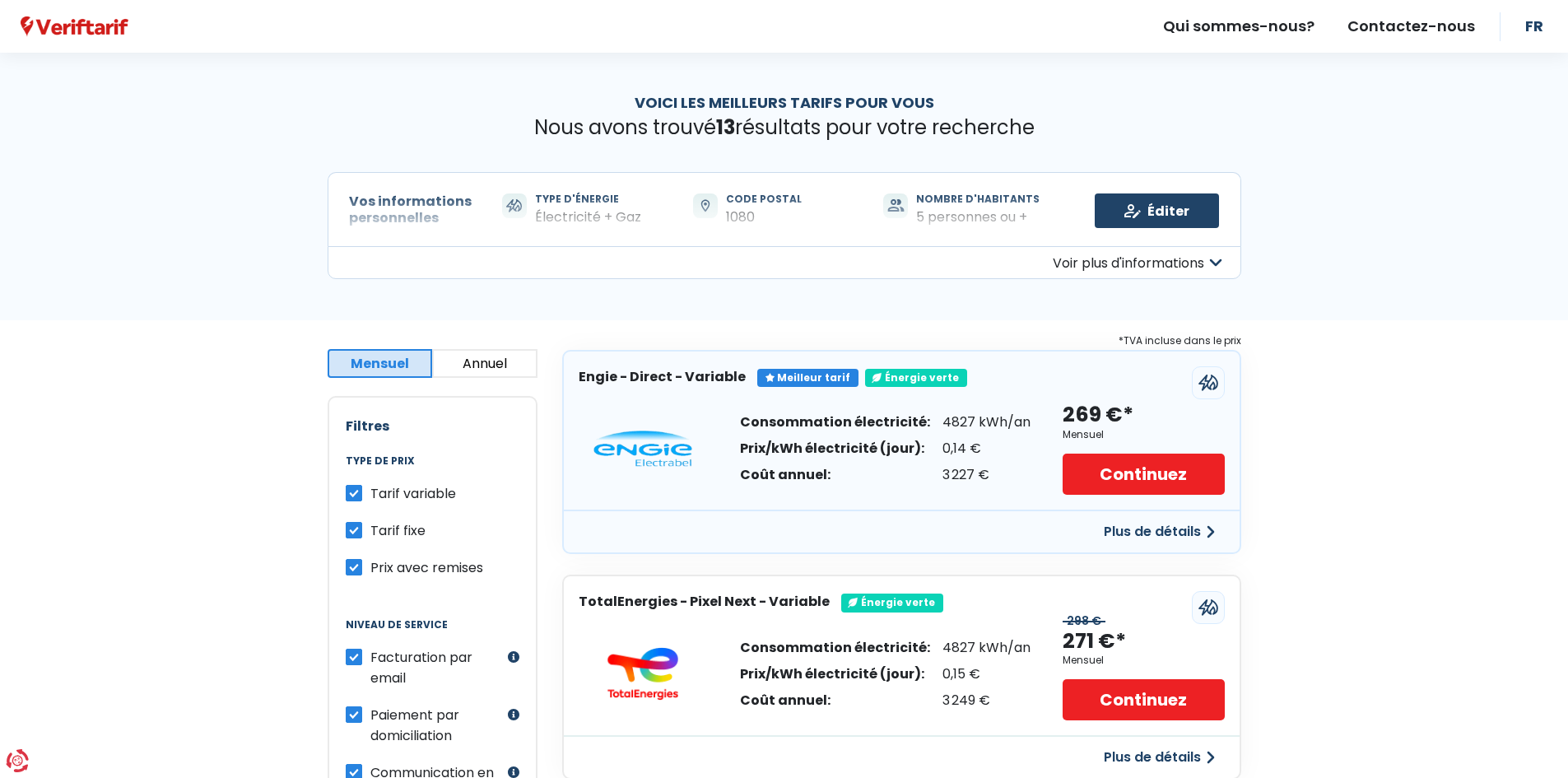
click at [1133, 528] on button "Plus de détails" at bounding box center [1158, 531] width 131 height 30
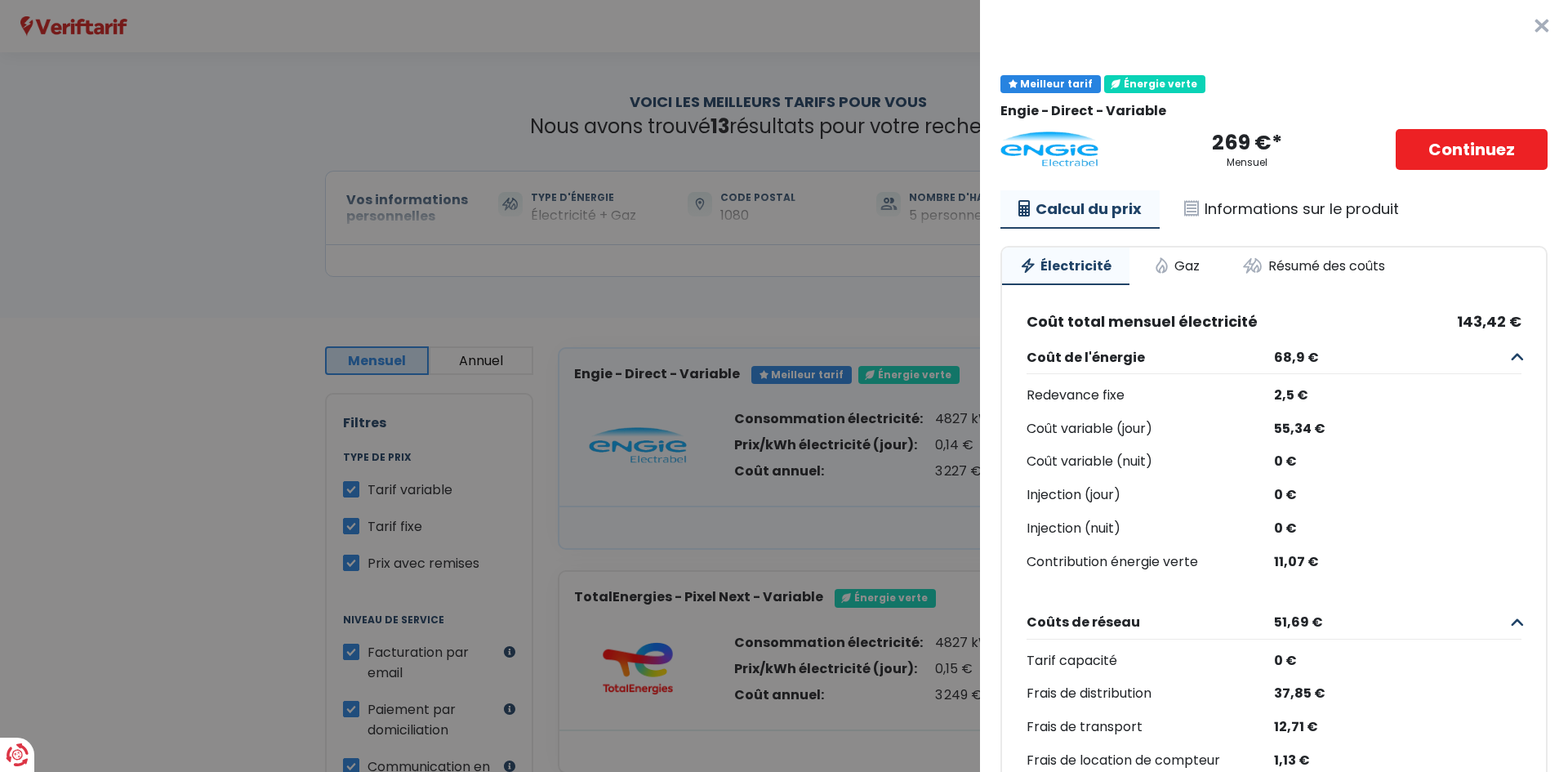
click at [466, 77] on Variable "Plus de détails - Engie × Meilleur tarif Énergie verte Engie - Direct - Variabl…" at bounding box center [784, 386] width 1568 height 772
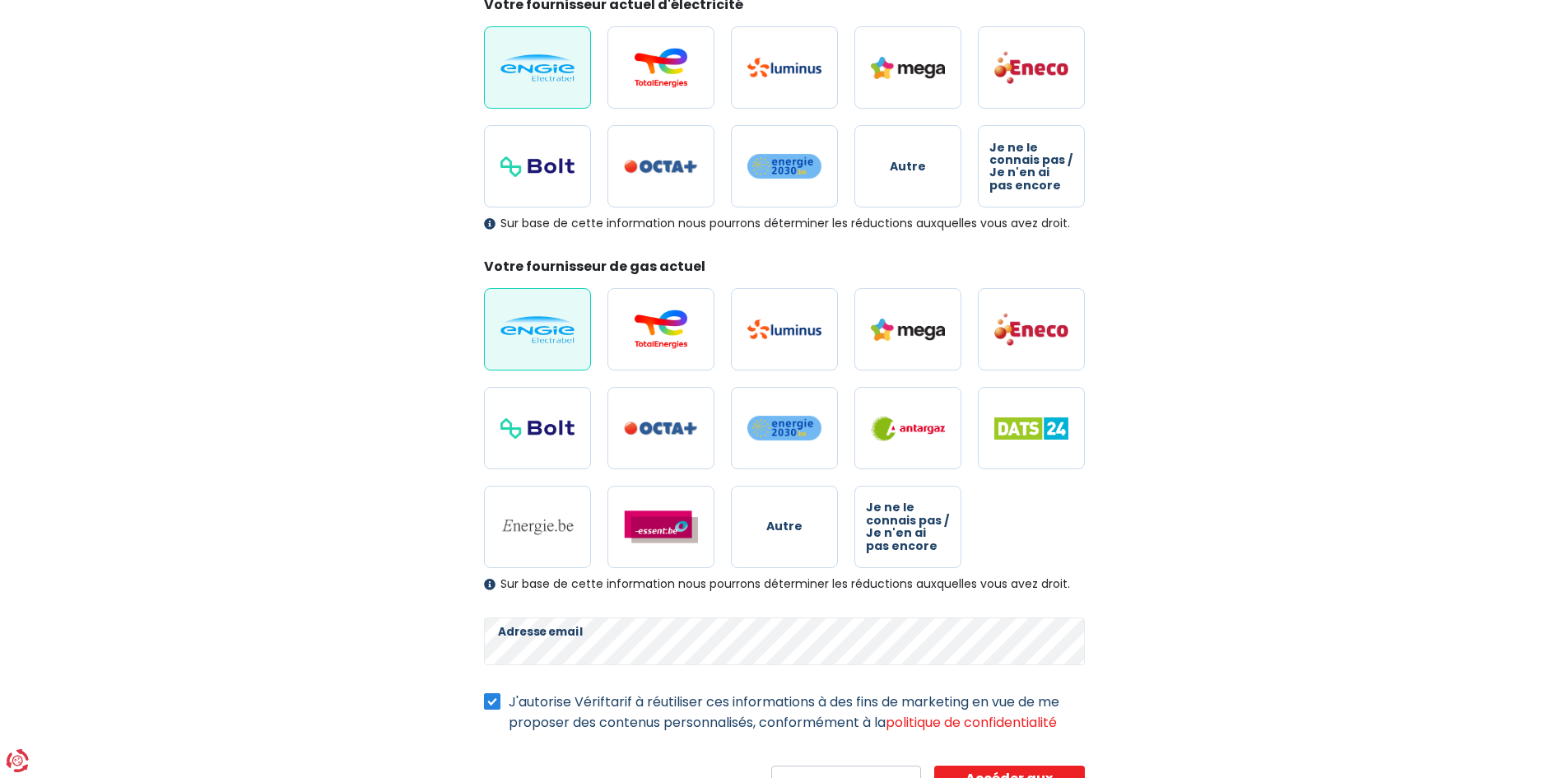
scroll to position [147, 0]
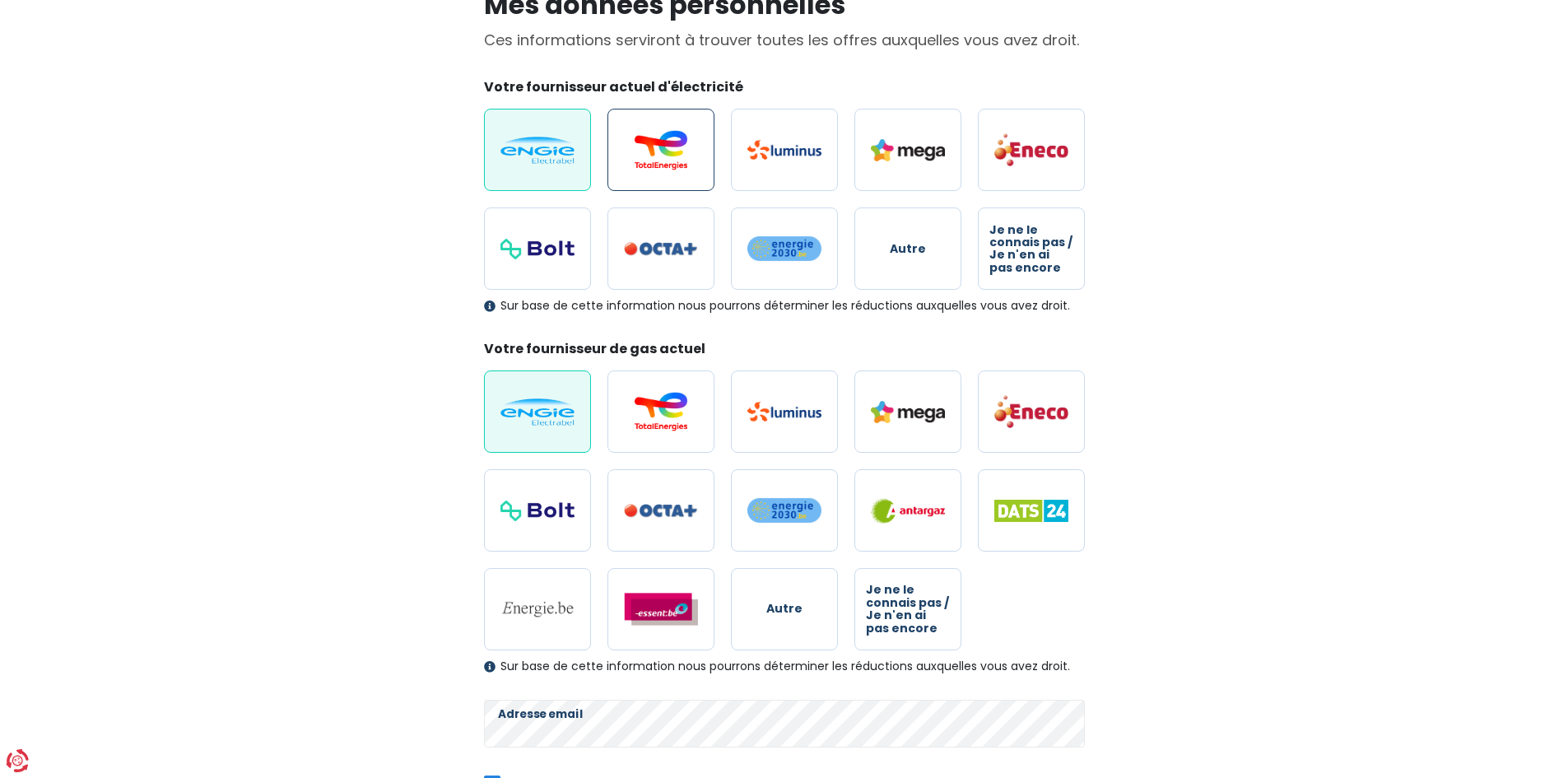
click at [660, 170] on label at bounding box center [661, 150] width 107 height 82
click at [660, 170] on input "radio" at bounding box center [661, 150] width 107 height 82
radio input "true"
radio input "false"
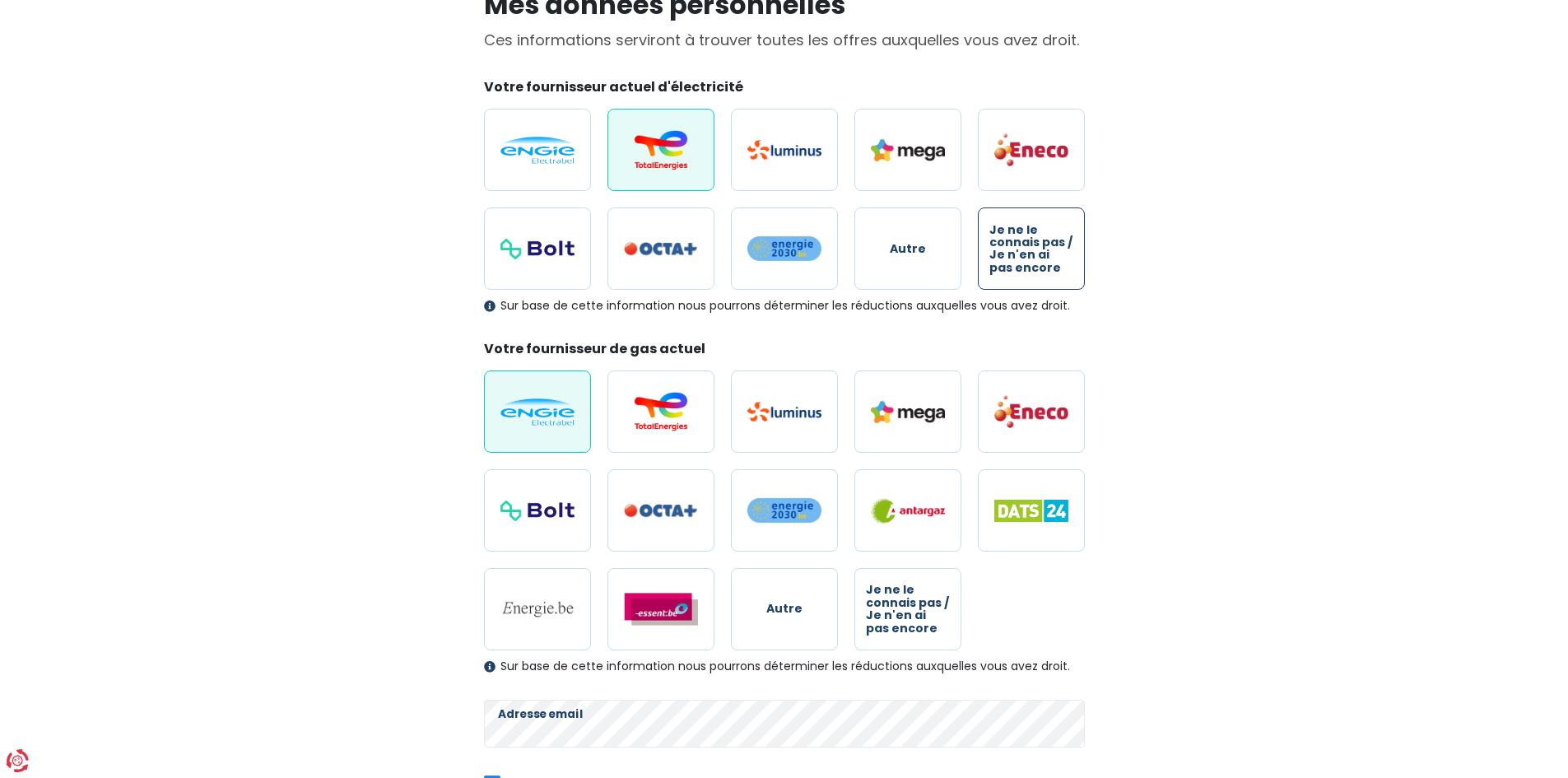
click at [1029, 247] on span "Je ne le connais pas / Je n'en ai pas encore" at bounding box center [1032, 249] width 84 height 51
click at [1029, 247] on input "Je ne le connais pas / Je n'en ai pas encore" at bounding box center [1031, 249] width 107 height 82
radio input "true"
radio input "false"
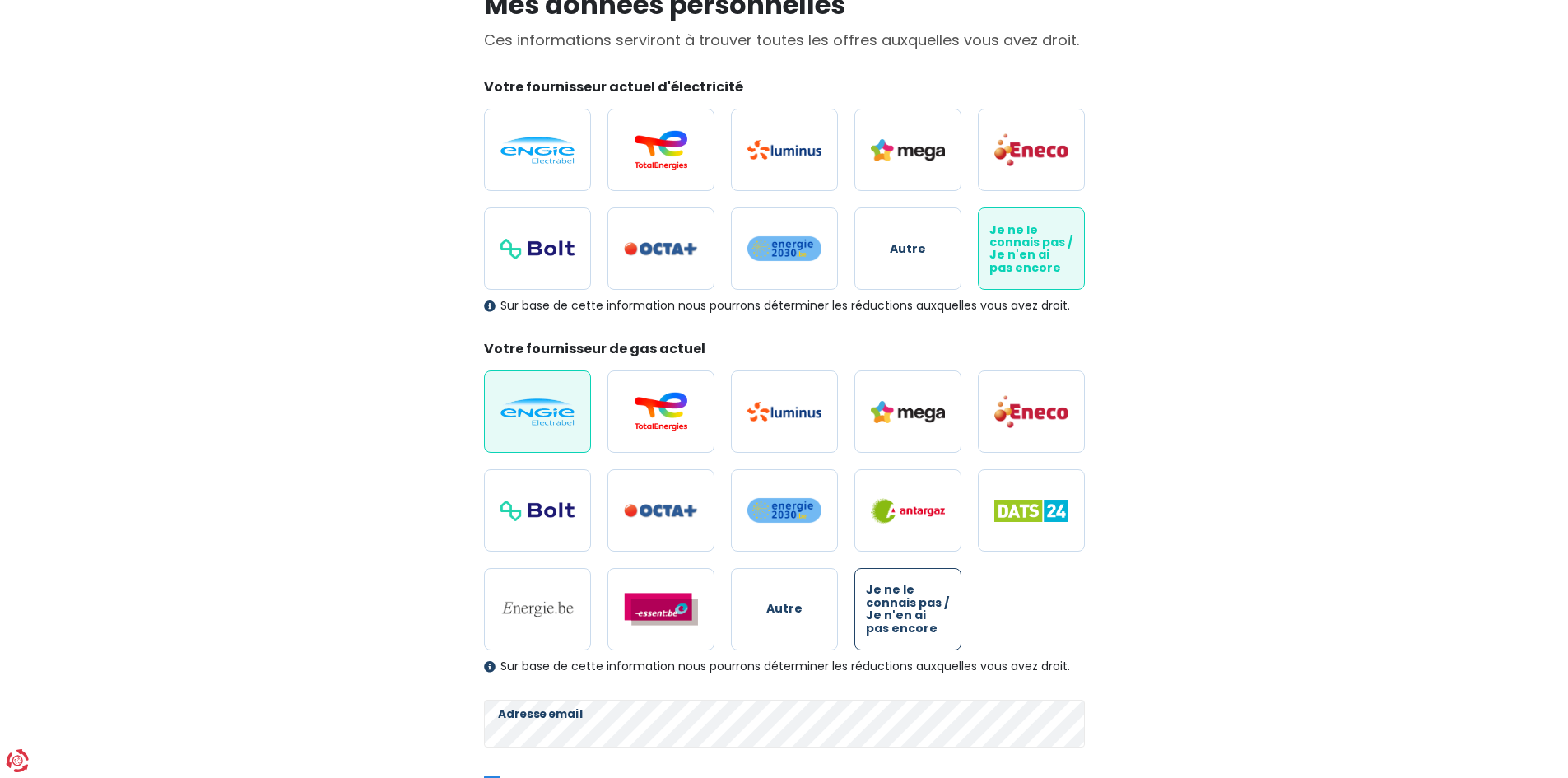
click at [916, 611] on span "Je ne le connais pas / Je n'en ai pas encore" at bounding box center [908, 609] width 84 height 51
click at [916, 611] on input "Je ne le connais pas / Je n'en ai pas encore" at bounding box center [908, 608] width 107 height 82
radio input "true"
radio input "false"
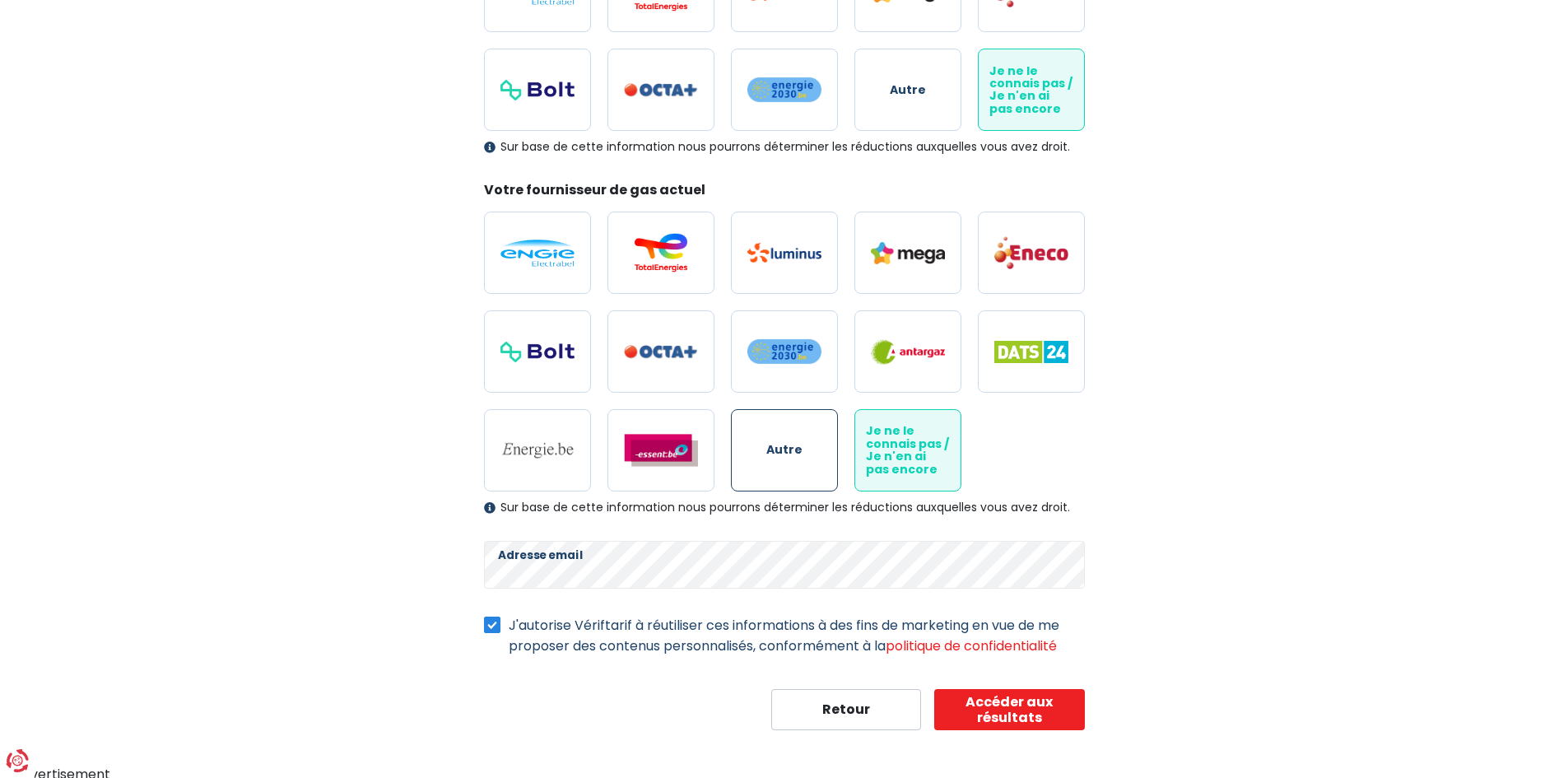
scroll to position [311, 0]
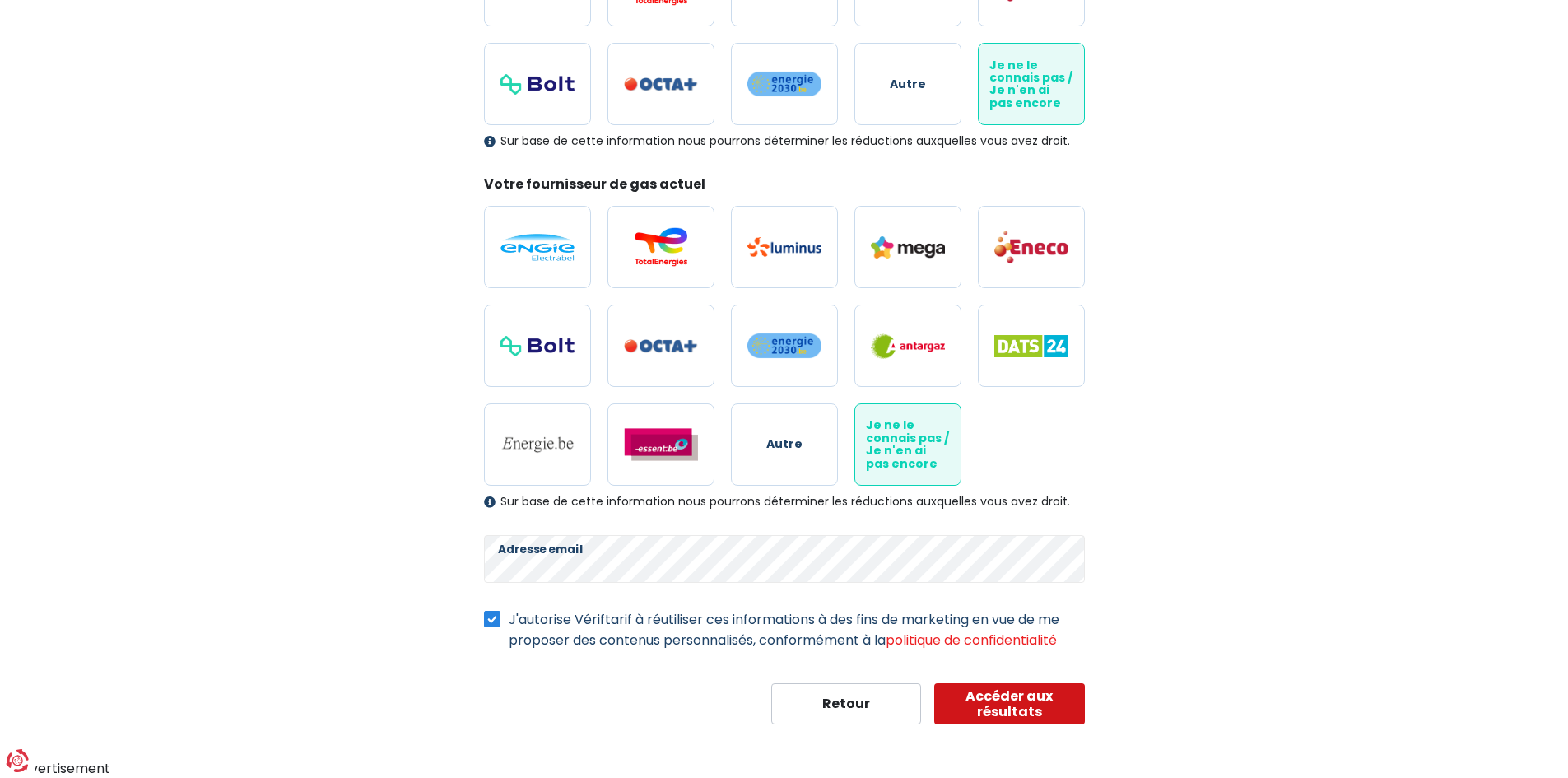
click at [995, 705] on button "Accéder aux résultats" at bounding box center [1010, 703] width 151 height 41
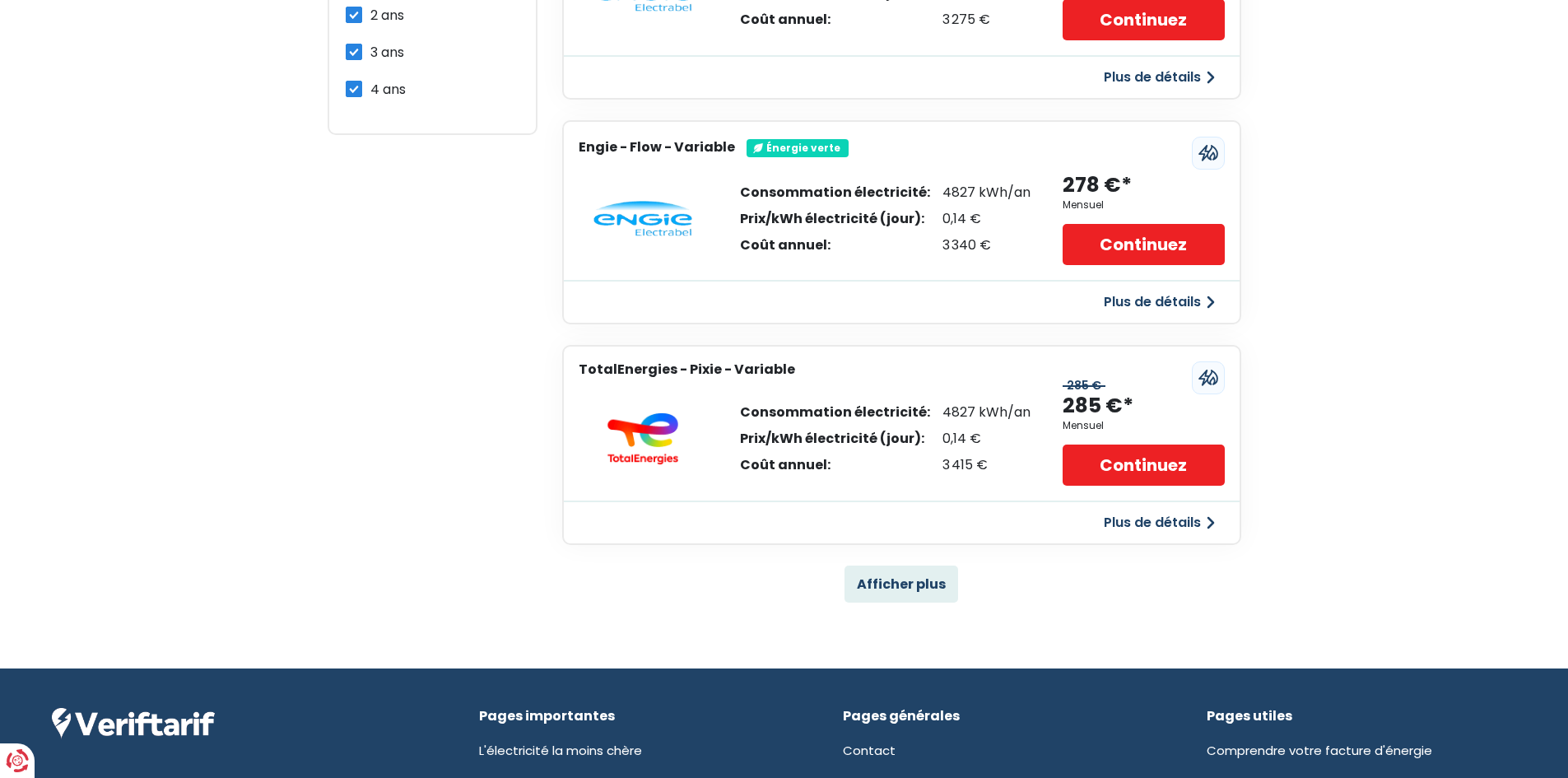
scroll to position [987, 0]
